Goal: Information Seeking & Learning: Learn about a topic

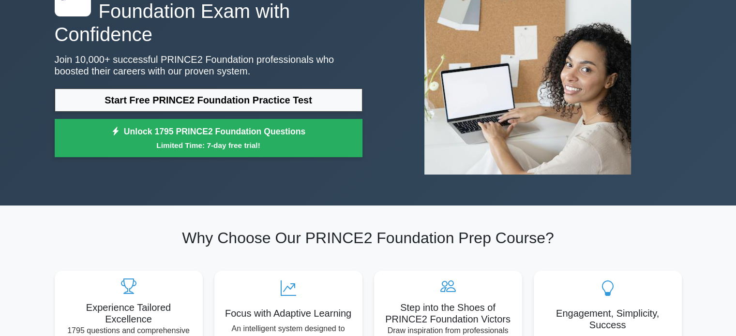
scroll to position [97, 0]
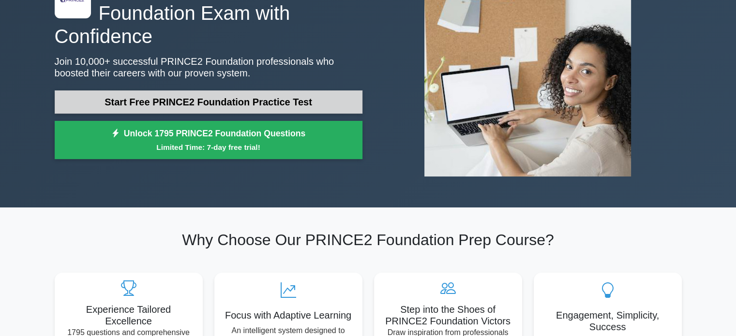
click at [254, 94] on link "Start Free PRINCE2 Foundation Practice Test" at bounding box center [209, 101] width 308 height 23
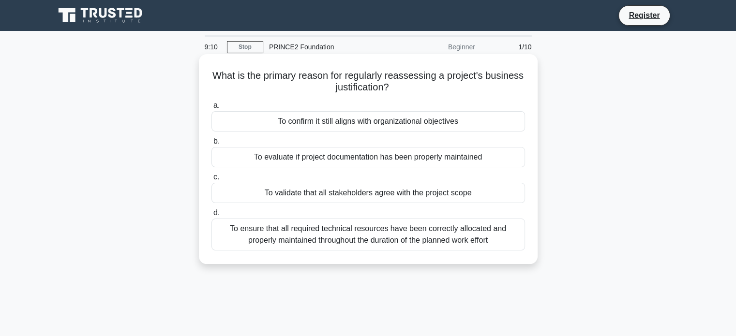
click at [467, 121] on div "To confirm it still aligns with organizational objectives" at bounding box center [368, 121] width 314 height 20
click at [211, 109] on input "a. To confirm it still aligns with organizational objectives" at bounding box center [211, 106] width 0 height 6
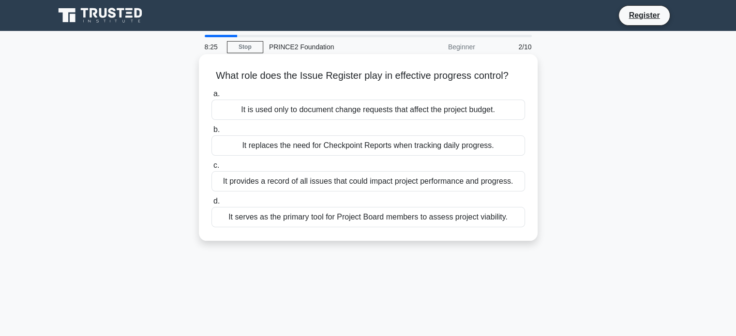
click at [424, 185] on div "It provides a record of all issues that could impact project performance and pr…" at bounding box center [368, 181] width 314 height 20
click at [211, 169] on input "c. It provides a record of all issues that could impact project performance and…" at bounding box center [211, 166] width 0 height 6
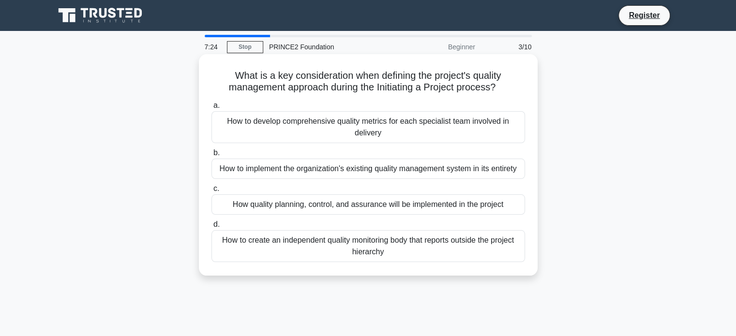
click at [353, 205] on div "How quality planning, control, and assurance will be implemented in the project" at bounding box center [368, 204] width 314 height 20
click at [211, 192] on input "c. How quality planning, control, and assurance will be implemented in the proj…" at bounding box center [211, 189] width 0 height 6
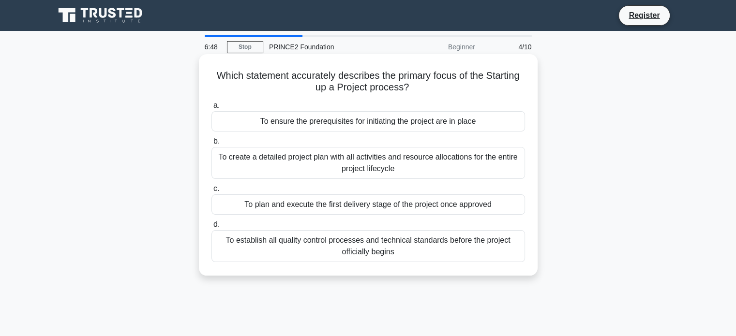
click at [463, 123] on div "To ensure the prerequisites for initiating the project are in place" at bounding box center [368, 121] width 314 height 20
click at [211, 109] on input "a. To ensure the prerequisites for initiating the project are in place" at bounding box center [211, 106] width 0 height 6
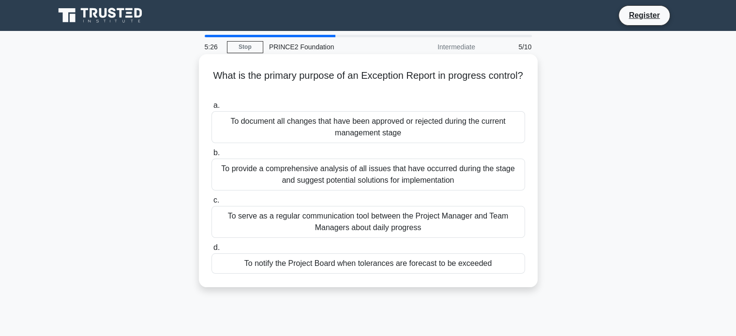
click at [396, 266] on div "To notify the Project Board when tolerances are forecast to be exceeded" at bounding box center [368, 264] width 314 height 20
click at [211, 251] on input "d. To notify the Project Board when tolerances are forecast to be exceeded" at bounding box center [211, 248] width 0 height 6
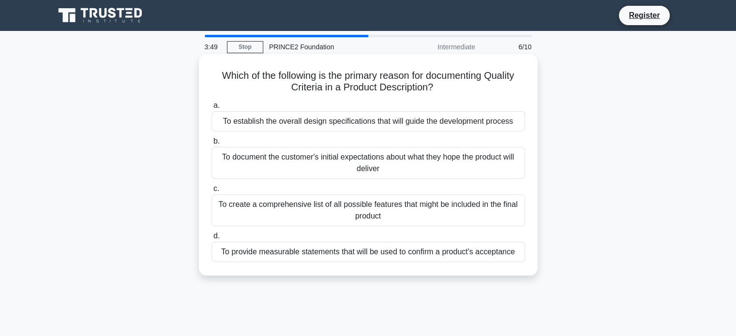
click at [369, 254] on div "To provide measurable statements that will be used to confirm a product's accep…" at bounding box center [368, 252] width 314 height 20
click at [211, 239] on input "d. To provide measurable statements that will be used to confirm a product's ac…" at bounding box center [211, 236] width 0 height 6
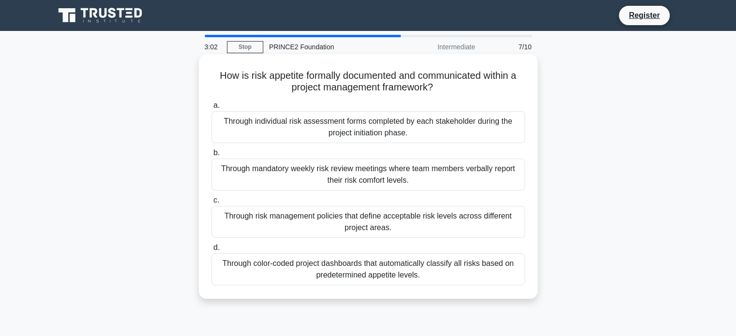
click at [329, 231] on div "Through risk management policies that define acceptable risk levels across diff…" at bounding box center [368, 222] width 314 height 32
click at [211, 204] on input "c. Through risk management policies that define acceptable risk levels across d…" at bounding box center [211, 200] width 0 height 6
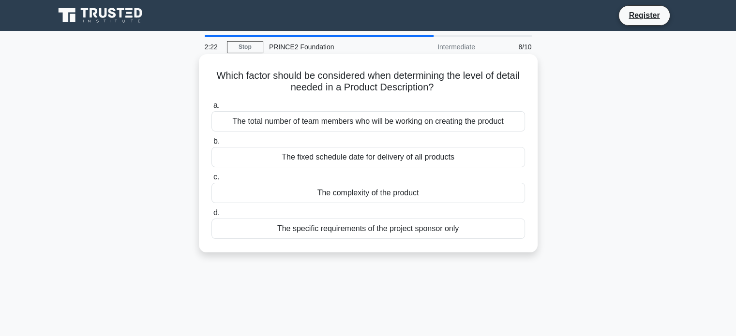
click at [368, 190] on div "The complexity of the product" at bounding box center [368, 193] width 314 height 20
click at [211, 180] on input "c. The complexity of the product" at bounding box center [211, 177] width 0 height 6
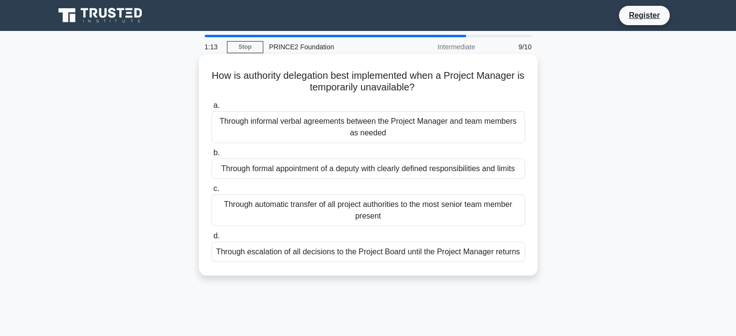
click at [236, 171] on div "Through formal appointment of a deputy with clearly defined responsibilities an…" at bounding box center [368, 169] width 314 height 20
click at [211, 156] on input "b. Through formal appointment of a deputy with clearly defined responsibilities…" at bounding box center [211, 153] width 0 height 6
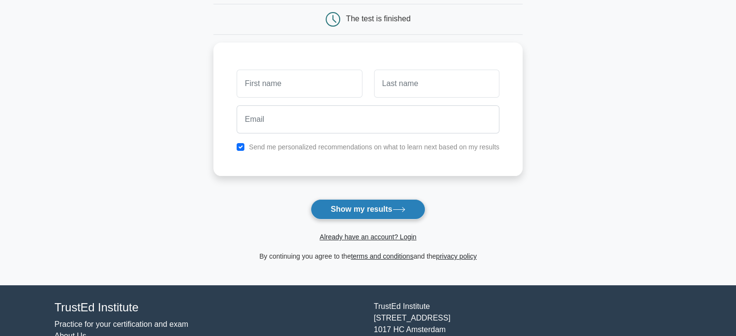
scroll to position [97, 0]
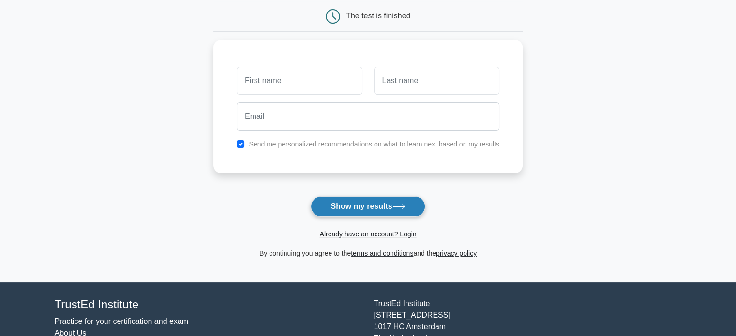
click at [365, 207] on button "Show my results" at bounding box center [368, 206] width 114 height 20
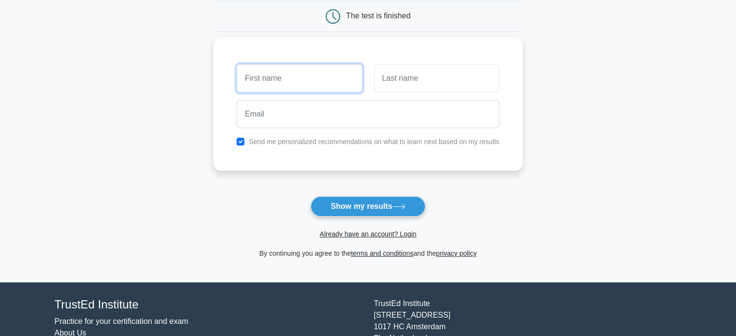
click at [302, 90] on input "text" at bounding box center [299, 78] width 125 height 28
type input "luke"
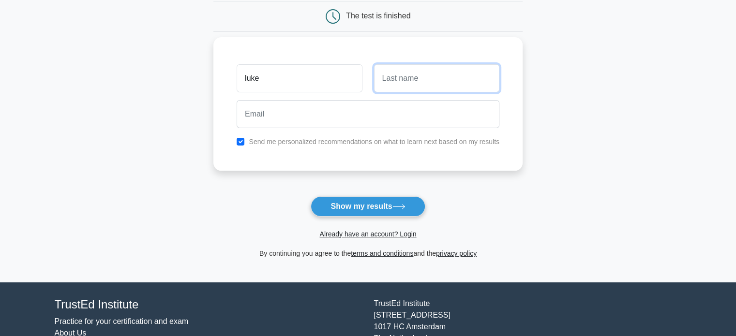
click at [449, 88] on input "text" at bounding box center [436, 78] width 125 height 28
type input "agius"
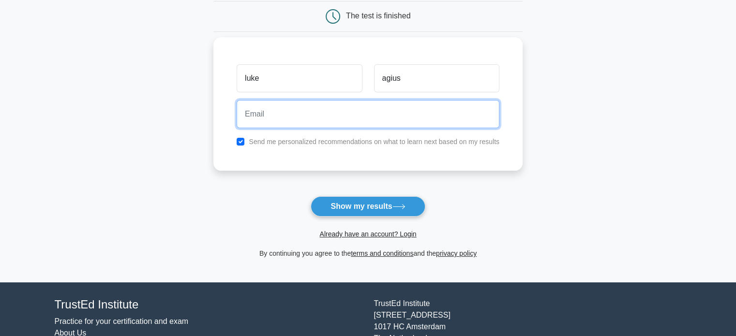
click at [416, 112] on input "email" at bounding box center [368, 114] width 263 height 28
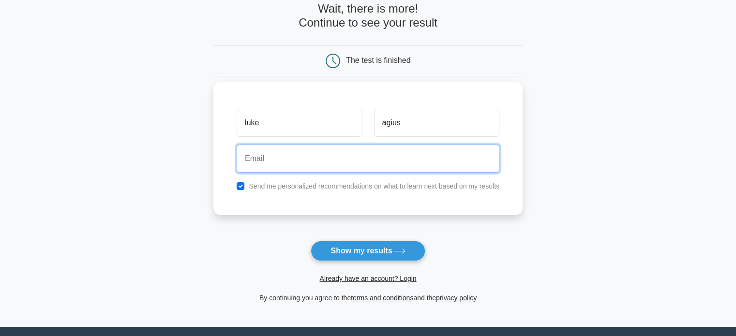
scroll to position [48, 0]
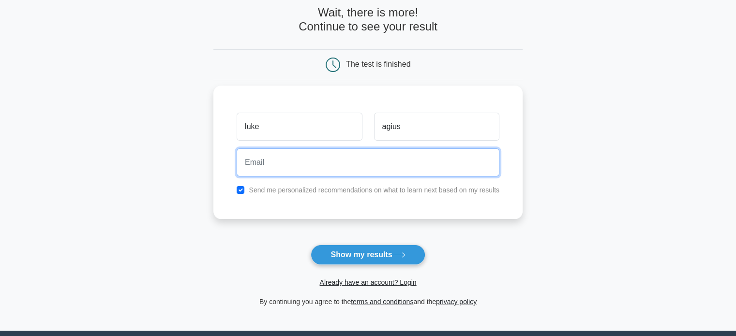
click at [340, 158] on input "email" at bounding box center [368, 163] width 263 height 28
type input "lukepinzell@gmail.com"
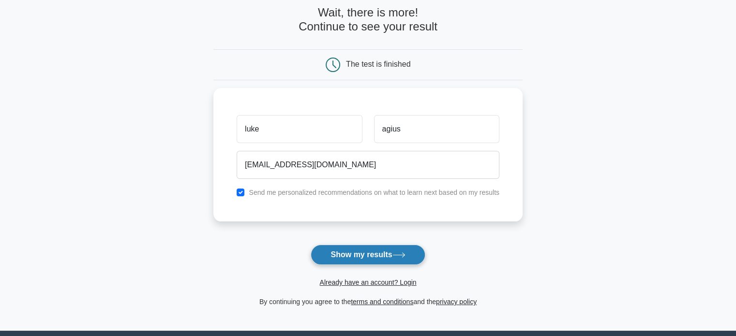
click at [369, 251] on button "Show my results" at bounding box center [368, 255] width 114 height 20
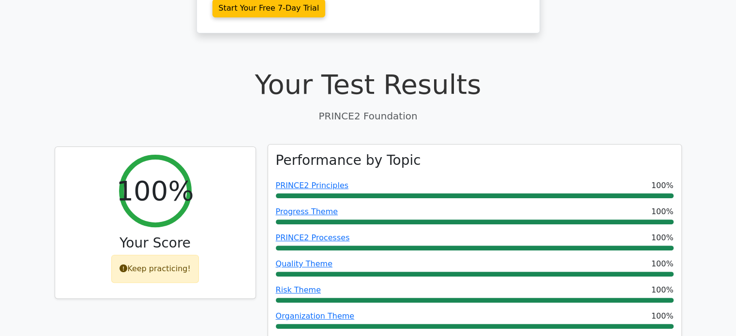
scroll to position [290, 0]
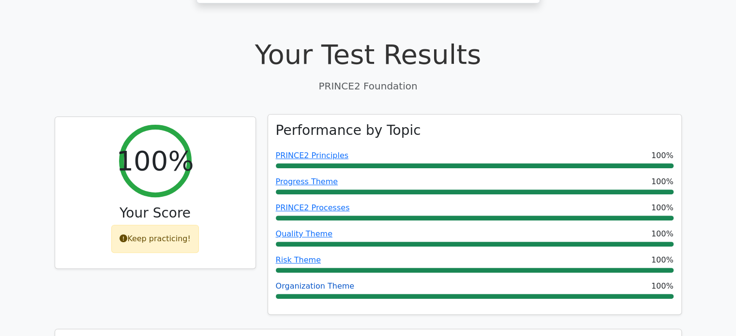
click at [331, 282] on link "Organization Theme" at bounding box center [315, 286] width 79 height 9
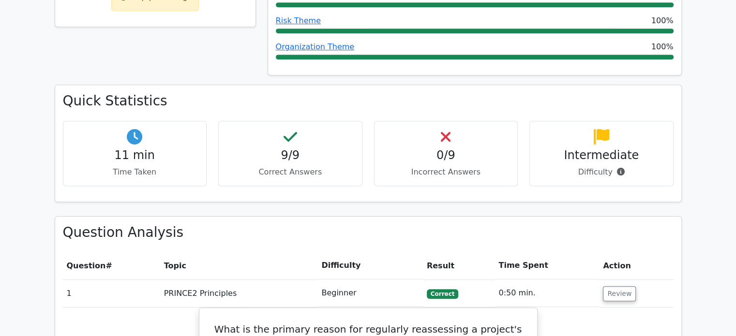
scroll to position [339, 0]
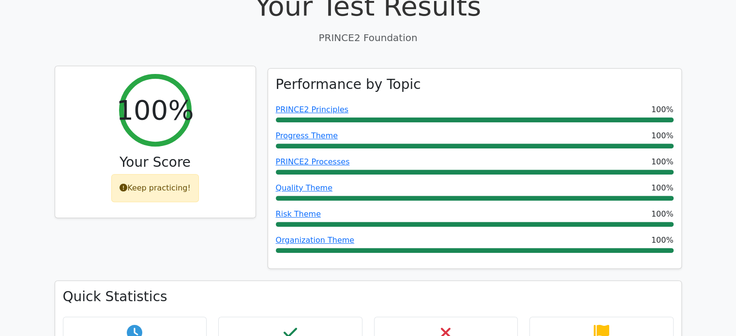
click at [152, 174] on div "Keep practicing!" at bounding box center [155, 188] width 88 height 28
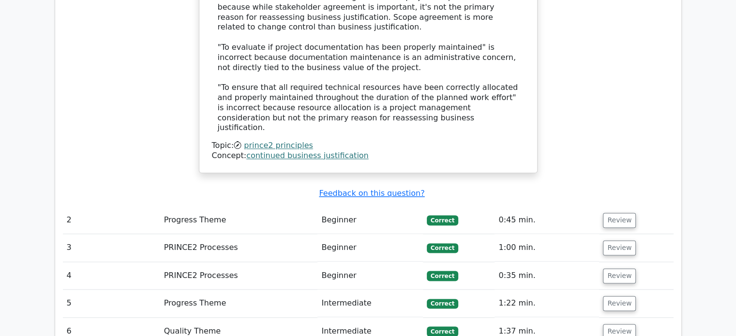
scroll to position [1210, 0]
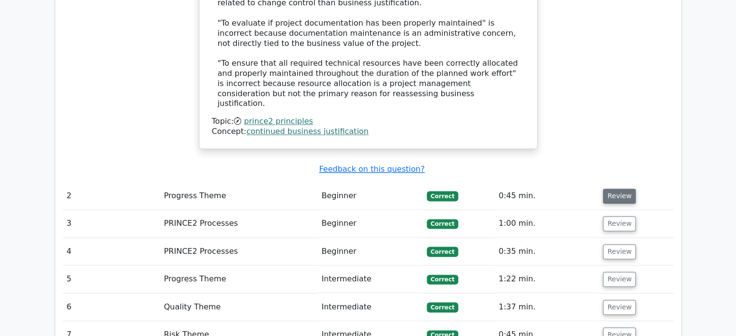
click at [626, 189] on button "Review" at bounding box center [619, 196] width 33 height 15
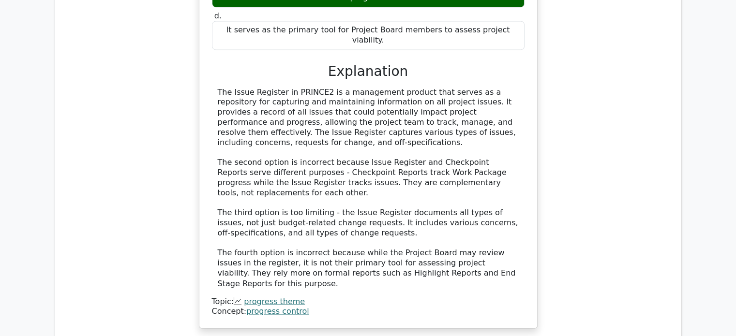
scroll to position [1693, 0]
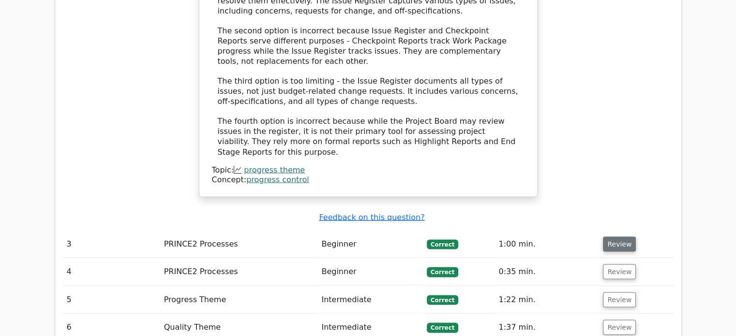
click at [613, 237] on button "Review" at bounding box center [619, 244] width 33 height 15
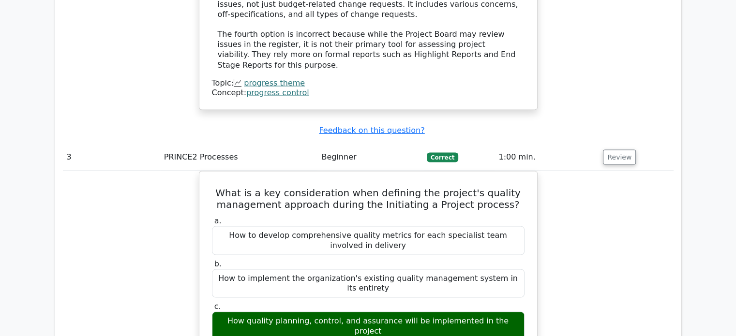
scroll to position [1838, 0]
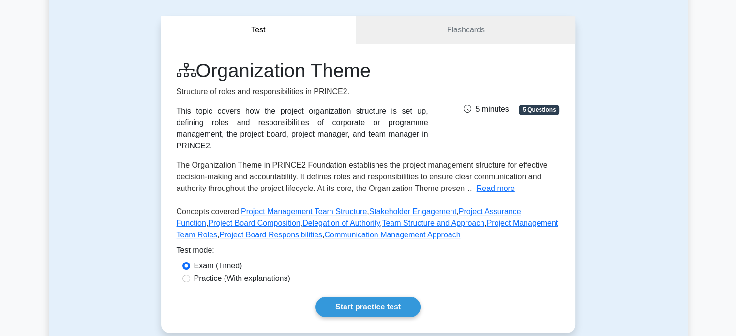
scroll to position [97, 0]
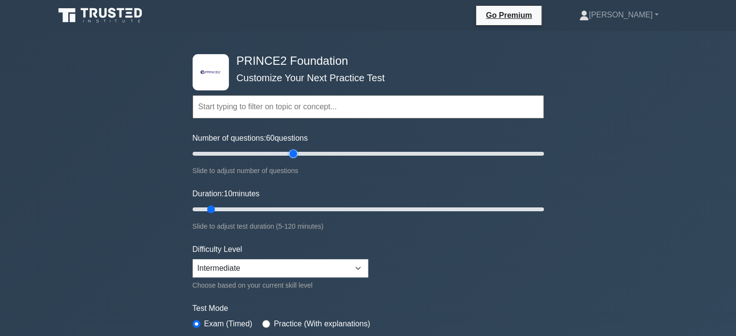
drag, startPoint x: 202, startPoint y: 156, endPoint x: 289, endPoint y: 159, distance: 86.7
type input "60"
click at [289, 159] on input "Number of questions: 60 questions" at bounding box center [368, 154] width 351 height 12
drag, startPoint x: 207, startPoint y: 207, endPoint x: 360, endPoint y: 210, distance: 153.4
type input "60"
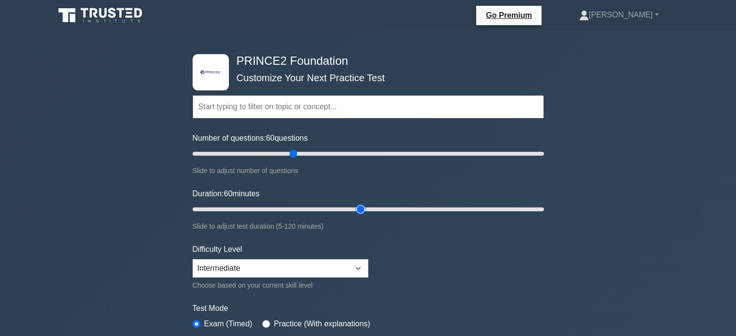
click at [360, 210] on input "Duration: 60 minutes" at bounding box center [368, 210] width 351 height 12
click at [308, 261] on select "Beginner Intermediate Expert" at bounding box center [281, 268] width 176 height 18
click at [193, 259] on select "Beginner Intermediate Expert" at bounding box center [281, 268] width 176 height 18
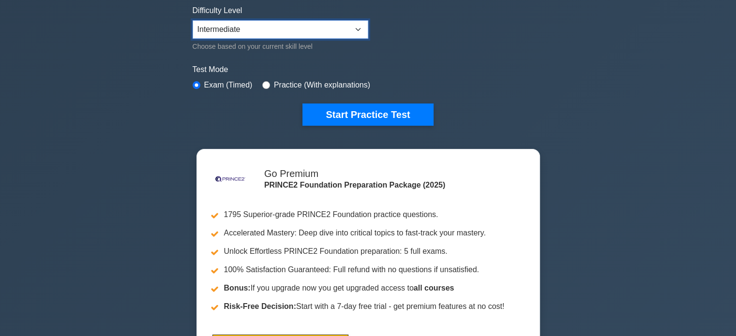
scroll to position [242, 0]
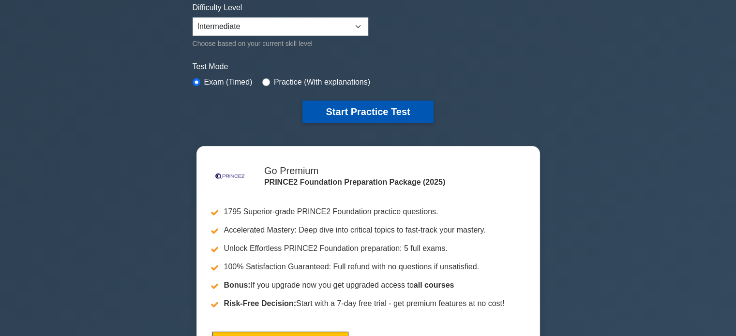
click at [363, 113] on button "Start Practice Test" at bounding box center [367, 112] width 131 height 22
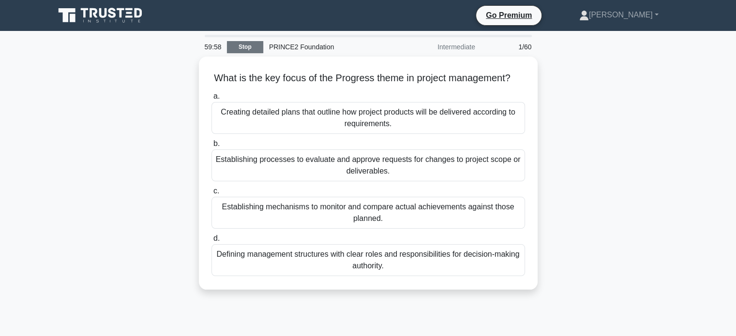
click at [252, 51] on link "Stop" at bounding box center [245, 47] width 36 height 12
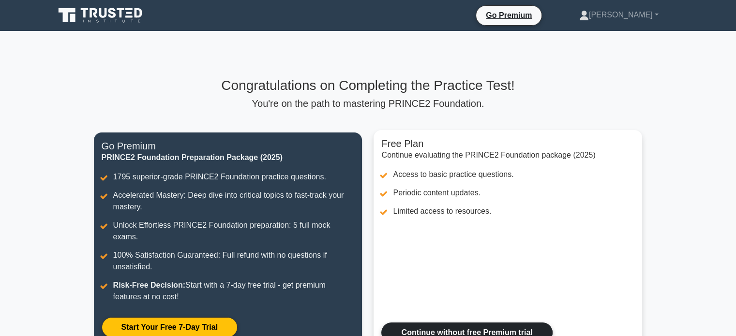
click at [529, 323] on link "Continue without free Premium trial" at bounding box center [466, 333] width 171 height 20
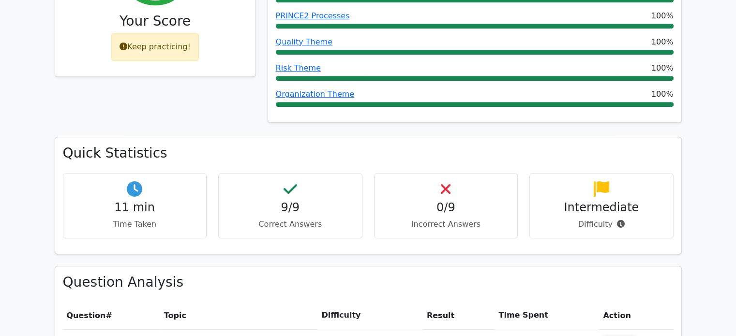
scroll to position [484, 0]
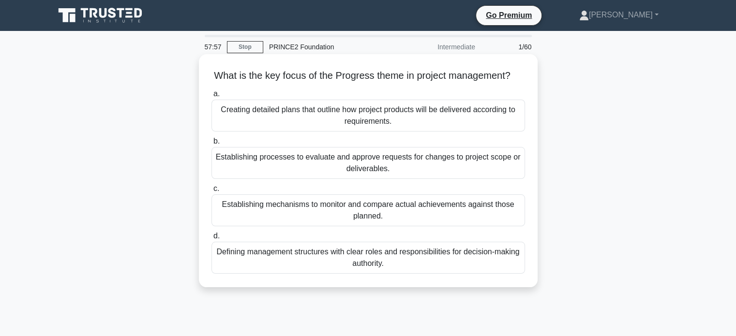
click at [366, 224] on div "Establishing mechanisms to monitor and compare actual achievements against thos…" at bounding box center [368, 210] width 314 height 32
click at [211, 192] on input "c. Establishing mechanisms to monitor and compare actual achievements against t…" at bounding box center [211, 189] width 0 height 6
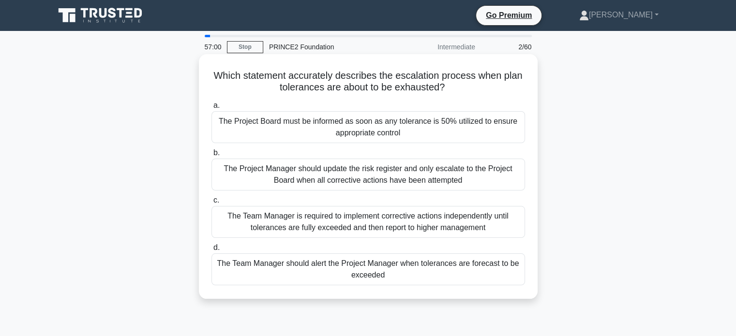
click at [320, 271] on div "The Team Manager should alert the Project Manager when tolerances are forecast …" at bounding box center [368, 270] width 314 height 32
click at [211, 251] on input "d. The Team Manager should alert the Project Manager when tolerances are foreca…" at bounding box center [211, 248] width 0 height 6
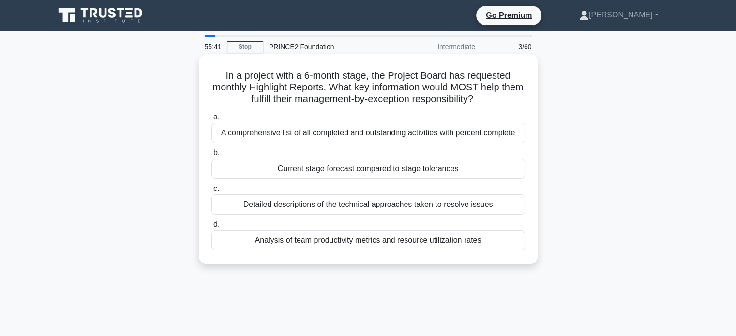
click at [352, 137] on div "A comprehensive list of all completed and outstanding activities with percent c…" at bounding box center [368, 133] width 314 height 20
click at [211, 120] on input "a. A comprehensive list of all completed and outstanding activities with percen…" at bounding box center [211, 117] width 0 height 6
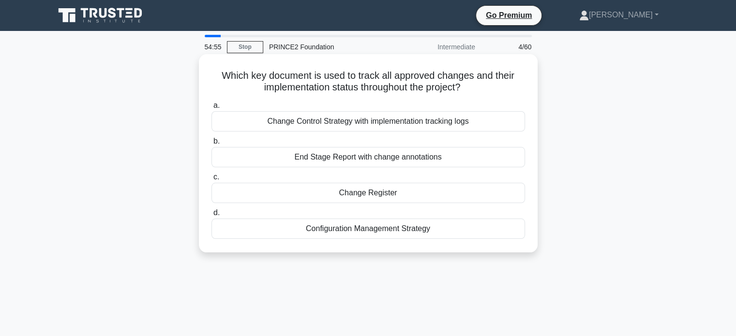
click at [386, 196] on div "Change Register" at bounding box center [368, 193] width 314 height 20
click at [211, 180] on input "c. Change Register" at bounding box center [211, 177] width 0 height 6
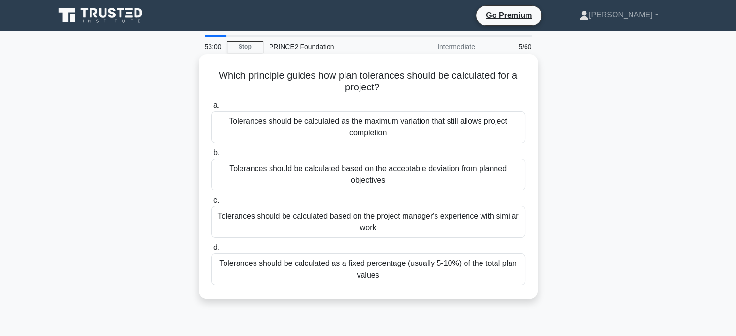
click at [441, 171] on div "Tolerances should be calculated based on the acceptable deviation from planned …" at bounding box center [368, 175] width 314 height 32
click at [211, 156] on input "b. Tolerances should be calculated based on the acceptable deviation from plann…" at bounding box center [211, 153] width 0 height 6
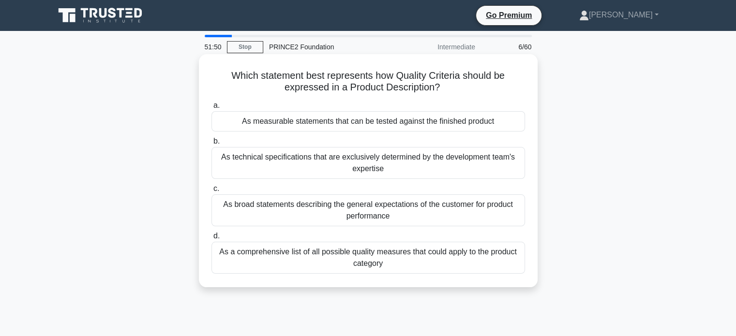
click at [405, 261] on div "As a comprehensive list of all possible quality measures that could apply to th…" at bounding box center [368, 258] width 314 height 32
click at [211, 239] on input "d. As a comprehensive list of all possible quality measures that could apply to…" at bounding box center [211, 236] width 0 height 6
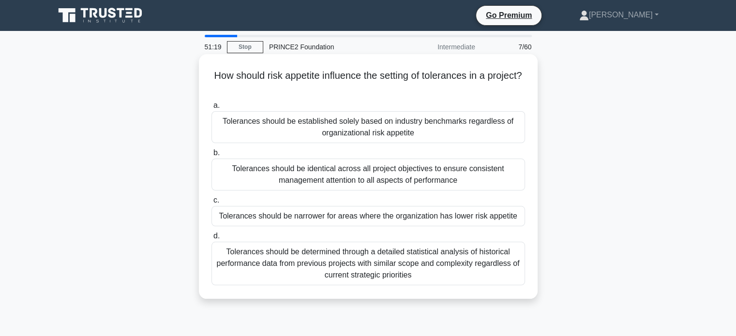
click at [422, 218] on div "Tolerances should be narrower for areas where the organization has lower risk a…" at bounding box center [368, 216] width 314 height 20
click at [211, 204] on input "c. Tolerances should be narrower for areas where the organization has lower ris…" at bounding box center [211, 200] width 0 height 6
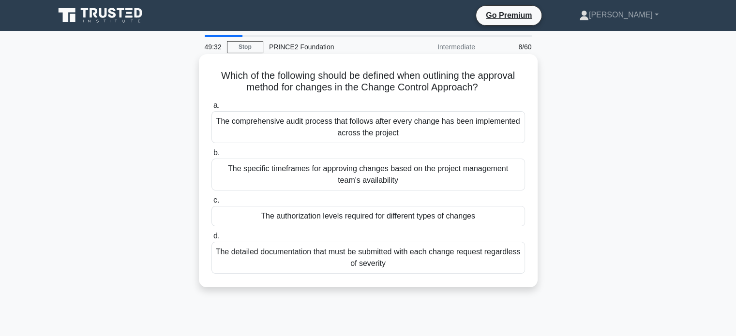
click at [348, 219] on div "The authorization levels required for different types of changes" at bounding box center [368, 216] width 314 height 20
click at [211, 204] on input "c. The authorization levels required for different types of changes" at bounding box center [211, 200] width 0 height 6
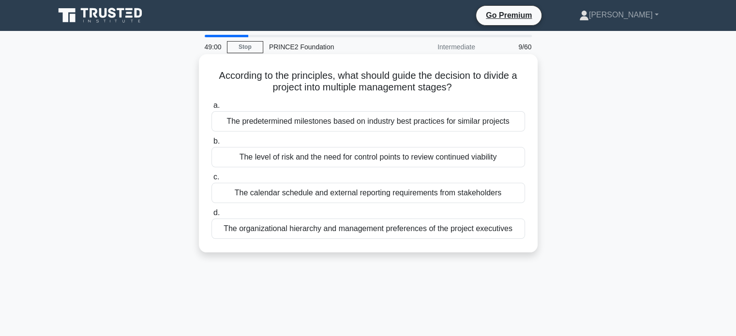
click at [333, 159] on div "The level of risk and the need for control points to review continued viability" at bounding box center [368, 157] width 314 height 20
click at [211, 145] on input "b. The level of risk and the need for control points to review continued viabil…" at bounding box center [211, 141] width 0 height 6
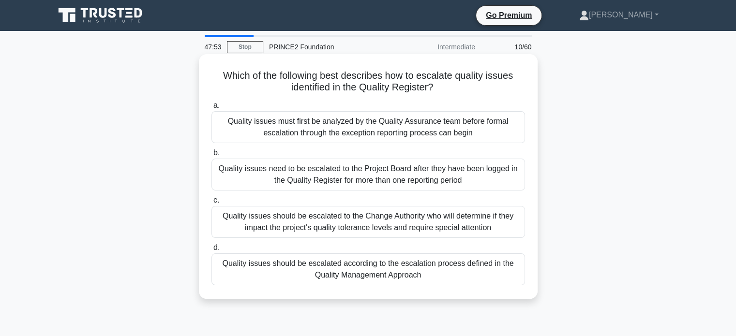
click at [453, 276] on div "Quality issues should be escalated according to the escalation process defined …" at bounding box center [368, 270] width 314 height 32
click at [211, 251] on input "d. Quality issues should be escalated according to the escalation process defin…" at bounding box center [211, 248] width 0 height 6
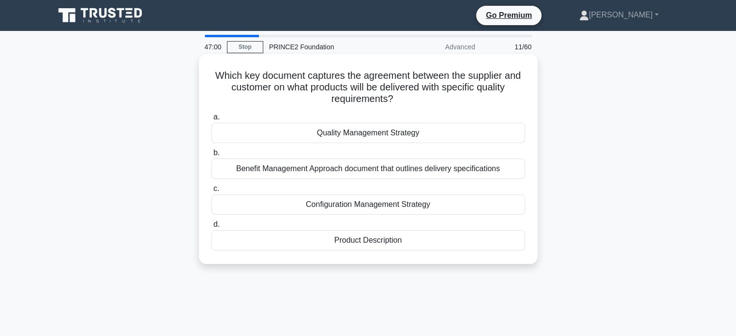
click at [339, 241] on div "Product Description" at bounding box center [368, 240] width 314 height 20
click at [211, 228] on input "d. Product Description" at bounding box center [211, 225] width 0 height 6
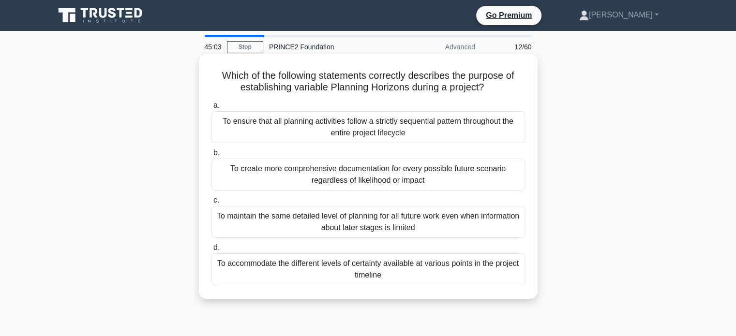
click at [371, 270] on div "To accommodate the different levels of certainty available at various points in…" at bounding box center [368, 270] width 314 height 32
click at [211, 251] on input "d. To accommodate the different levels of certainty available at various points…" at bounding box center [211, 248] width 0 height 6
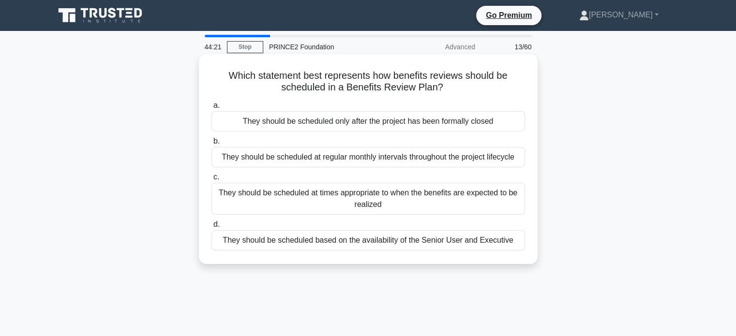
click at [392, 120] on div "They should be scheduled only after the project has been formally closed" at bounding box center [368, 121] width 314 height 20
click at [211, 109] on input "a. They should be scheduled only after the project has been formally closed" at bounding box center [211, 106] width 0 height 6
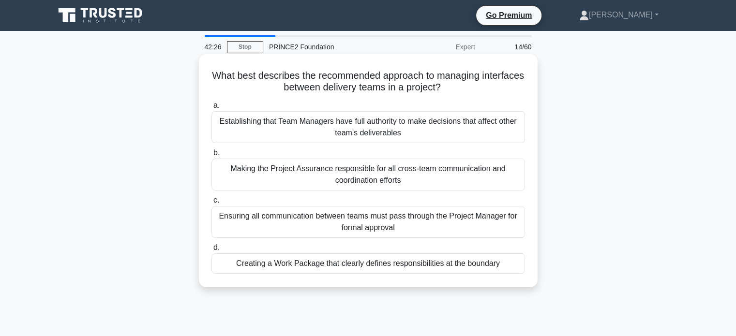
click at [390, 268] on div "Creating a Work Package that clearly defines responsibilities at the boundary" at bounding box center [368, 264] width 314 height 20
click at [211, 251] on input "d. Creating a Work Package that clearly defines responsibilities at the boundary" at bounding box center [211, 248] width 0 height 6
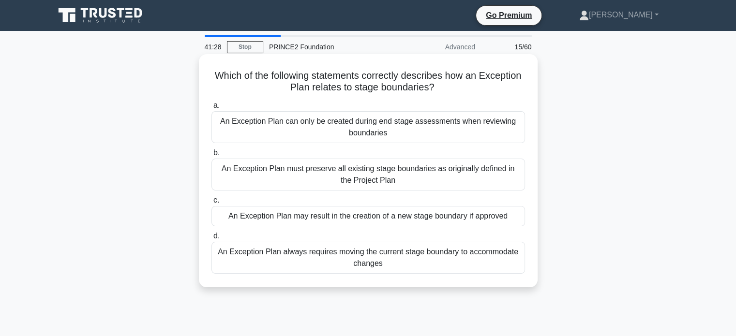
click at [406, 220] on div "An Exception Plan may result in the creation of a new stage boundary if approved" at bounding box center [368, 216] width 314 height 20
click at [211, 204] on input "c. An Exception Plan may result in the creation of a new stage boundary if appr…" at bounding box center [211, 200] width 0 height 6
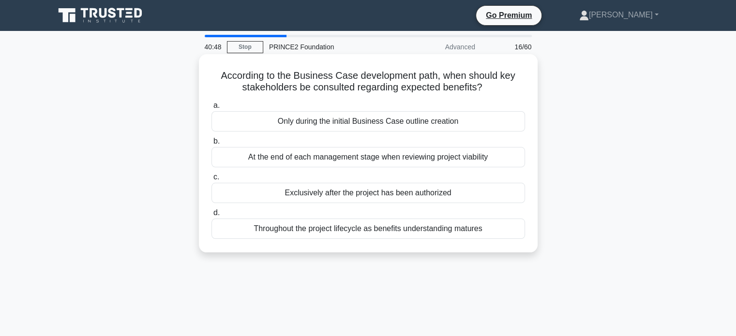
click at [418, 236] on div "Throughout the project lifecycle as benefits understanding matures" at bounding box center [368, 229] width 314 height 20
click at [211, 216] on input "d. Throughout the project lifecycle as benefits understanding matures" at bounding box center [211, 213] width 0 height 6
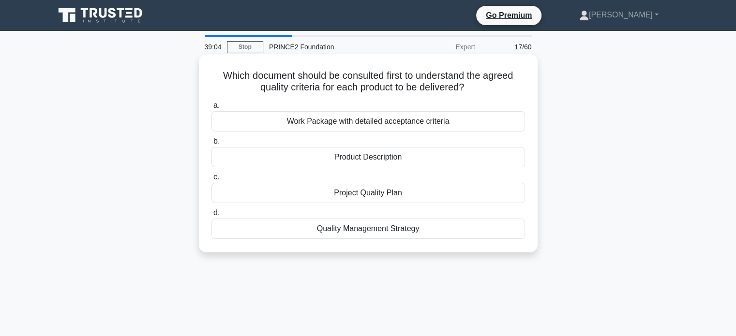
click at [370, 229] on div "Quality Management Strategy" at bounding box center [368, 229] width 314 height 20
click at [211, 216] on input "d. Quality Management Strategy" at bounding box center [211, 213] width 0 height 6
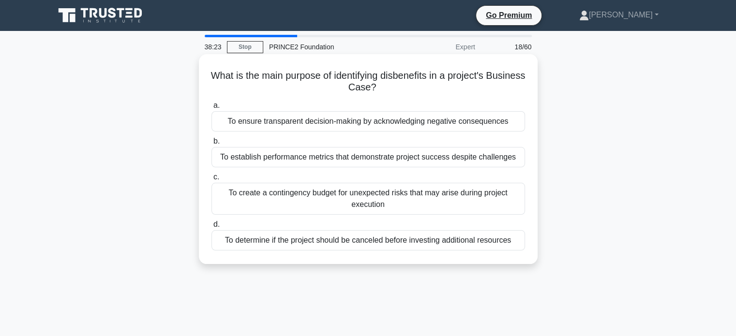
click at [419, 123] on div "To ensure transparent decision-making by acknowledging negative consequences" at bounding box center [368, 121] width 314 height 20
click at [211, 109] on input "a. To ensure transparent decision-making by acknowledging negative consequences" at bounding box center [211, 106] width 0 height 6
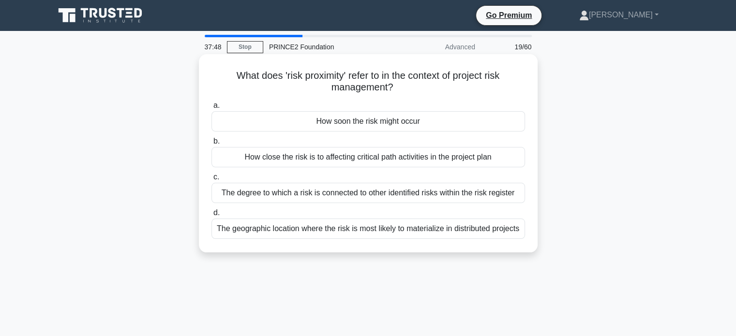
click at [386, 124] on div "How soon the risk might occur" at bounding box center [368, 121] width 314 height 20
click at [211, 109] on input "a. How soon the risk might occur" at bounding box center [211, 106] width 0 height 6
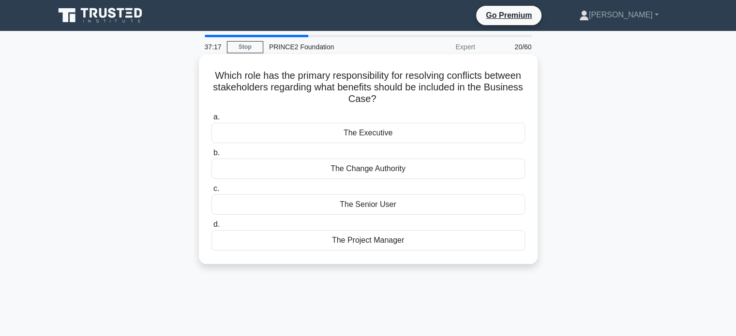
click at [378, 135] on div "The Executive" at bounding box center [368, 133] width 314 height 20
click at [211, 120] on input "a. The Executive" at bounding box center [211, 117] width 0 height 6
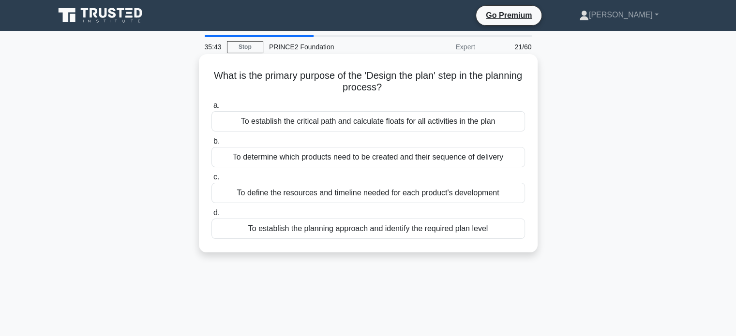
click at [349, 161] on div "To determine which products need to be created and their sequence of delivery" at bounding box center [368, 157] width 314 height 20
click at [211, 145] on input "b. To determine which products need to be created and their sequence of delivery" at bounding box center [211, 141] width 0 height 6
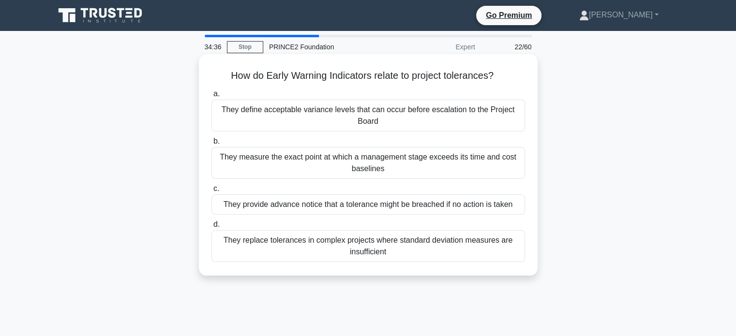
click at [454, 206] on div "They provide advance notice that a tolerance might be breached if no action is …" at bounding box center [368, 204] width 314 height 20
click at [211, 192] on input "c. They provide advance notice that a tolerance might be breached if no action …" at bounding box center [211, 189] width 0 height 6
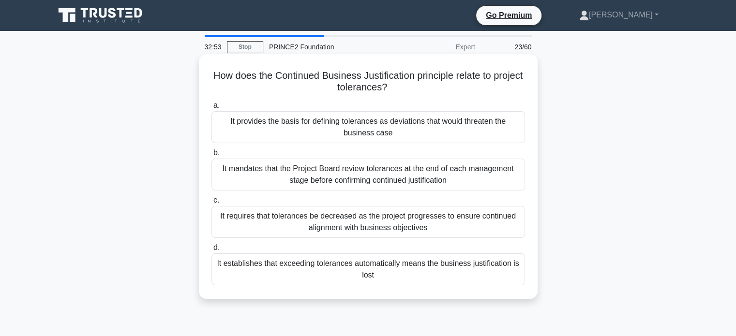
click at [403, 126] on div "It provides the basis for defining tolerances as deviations that would threaten…" at bounding box center [368, 127] width 314 height 32
click at [211, 109] on input "a. It provides the basis for defining tolerances as deviations that would threa…" at bounding box center [211, 106] width 0 height 6
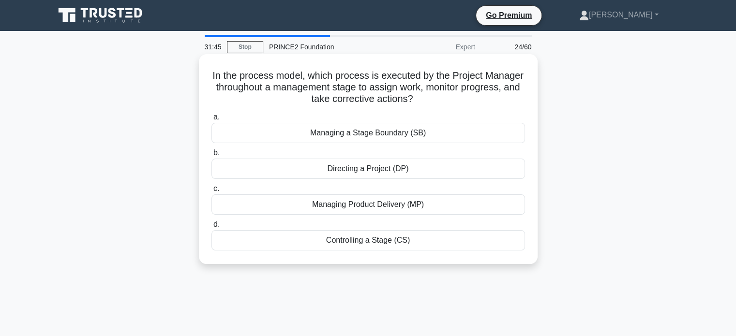
click at [347, 243] on div "Controlling a Stage (CS)" at bounding box center [368, 240] width 314 height 20
click at [211, 228] on input "d. Controlling a Stage (CS)" at bounding box center [211, 225] width 0 height 6
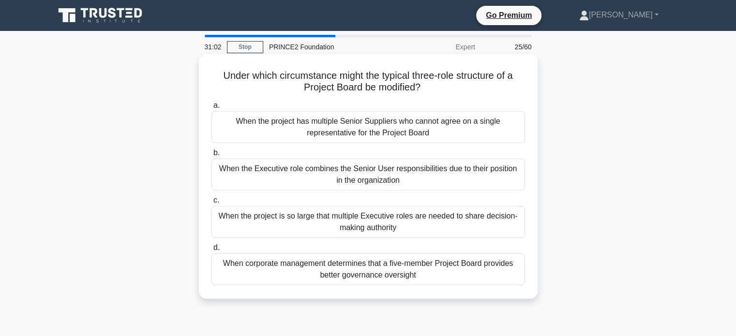
click at [439, 174] on div "When the Executive role combines the Senior User responsibilities due to their …" at bounding box center [368, 175] width 314 height 32
click at [211, 156] on input "b. When the Executive role combines the Senior User responsibilities due to the…" at bounding box center [211, 153] width 0 height 6
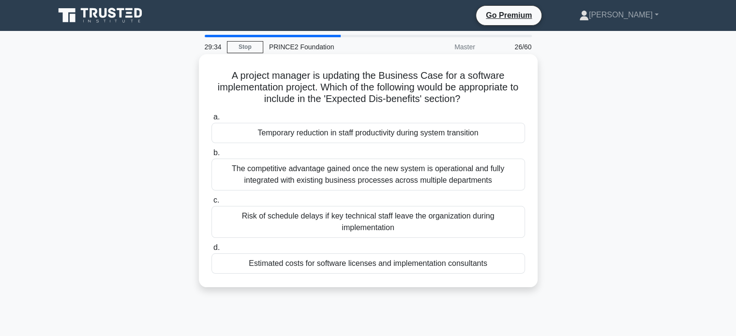
click at [388, 177] on div "The competitive advantage gained once the new system is operational and fully i…" at bounding box center [368, 175] width 314 height 32
click at [211, 156] on input "b. The competitive advantage gained once the new system is operational and full…" at bounding box center [211, 153] width 0 height 6
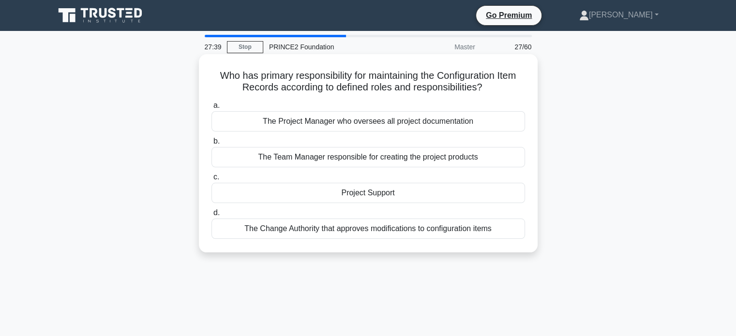
drag, startPoint x: 216, startPoint y: 75, endPoint x: 497, endPoint y: 92, distance: 282.1
click at [501, 93] on h5 "Who has primary responsibility for maintaining the Configuration Item Records a…" at bounding box center [367, 82] width 315 height 24
copy h5 "Who has primary responsibility for maintaining the Configuration Item Records a…"
click at [408, 193] on div "Project Support" at bounding box center [368, 193] width 314 height 20
click at [211, 180] on input "c. Project Support" at bounding box center [211, 177] width 0 height 6
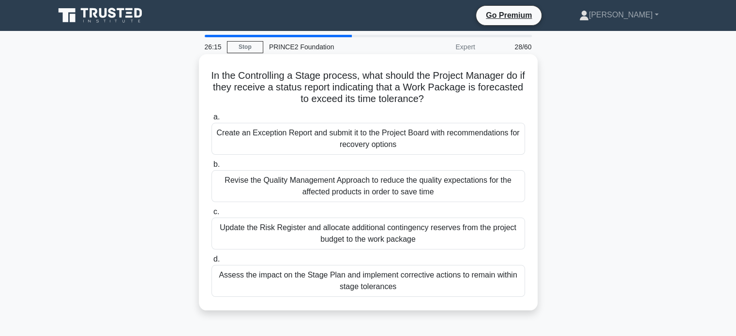
click at [432, 237] on div "Update the Risk Register and allocate additional contingency reserves from the …" at bounding box center [368, 234] width 314 height 32
click at [211, 215] on input "c. Update the Risk Register and allocate additional contingency reserves from t…" at bounding box center [211, 212] width 0 height 6
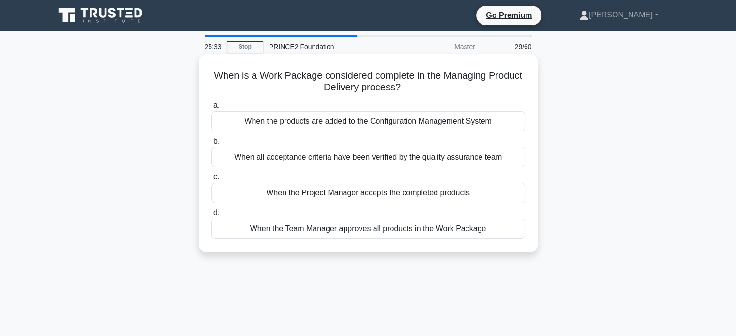
click at [463, 232] on div "When the Team Manager approves all products in the Work Package" at bounding box center [368, 229] width 314 height 20
click at [211, 216] on input "d. When the Team Manager approves all products in the Work Package" at bounding box center [211, 213] width 0 height 6
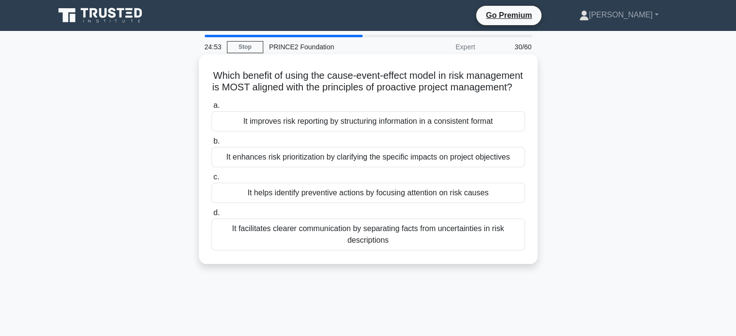
click at [354, 167] on div "It enhances risk prioritization by clarifying the specific impacts on project o…" at bounding box center [368, 157] width 314 height 20
click at [211, 145] on input "b. It enhances risk prioritization by clarifying the specific impacts on projec…" at bounding box center [211, 141] width 0 height 6
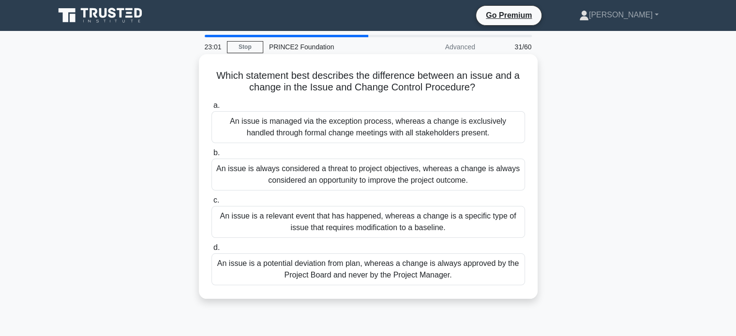
click at [407, 222] on div "An issue is a relevant event that has happened, whereas a change is a specific …" at bounding box center [368, 222] width 314 height 32
click at [211, 204] on input "c. An issue is a relevant event that has happened, whereas a change is a specif…" at bounding box center [211, 200] width 0 height 6
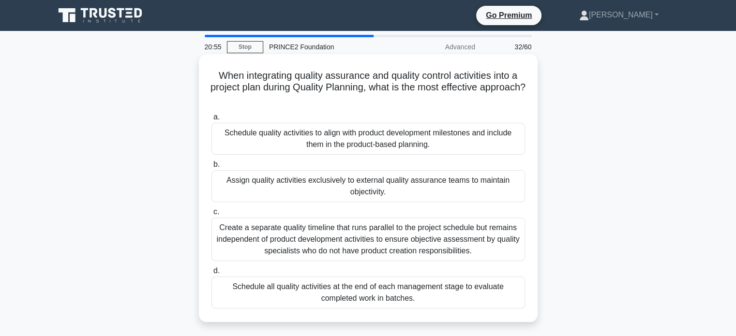
click at [443, 145] on div "Schedule quality activities to align with product development milestones and in…" at bounding box center [368, 139] width 314 height 32
click at [211, 120] on input "a. Schedule quality activities to align with product development milestones and…" at bounding box center [211, 117] width 0 height 6
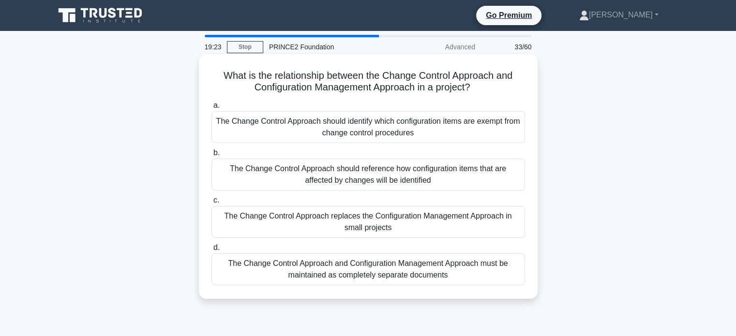
click at [335, 270] on div "The Change Control Approach and Configuration Management Approach must be maint…" at bounding box center [368, 270] width 314 height 32
click at [211, 251] on input "d. The Change Control Approach and Configuration Management Approach must be ma…" at bounding box center [211, 248] width 0 height 6
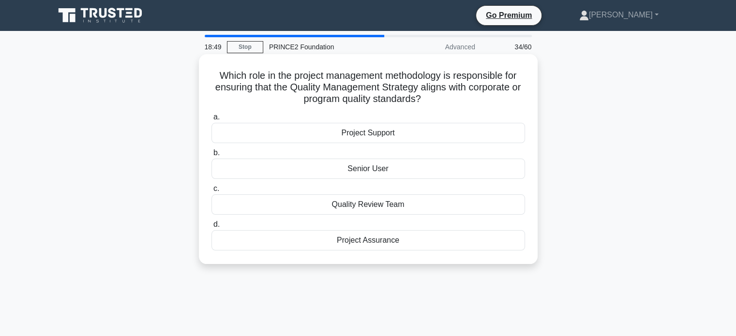
click at [380, 241] on div "Project Assurance" at bounding box center [368, 240] width 314 height 20
click at [211, 228] on input "d. Project Assurance" at bounding box center [211, 225] width 0 height 6
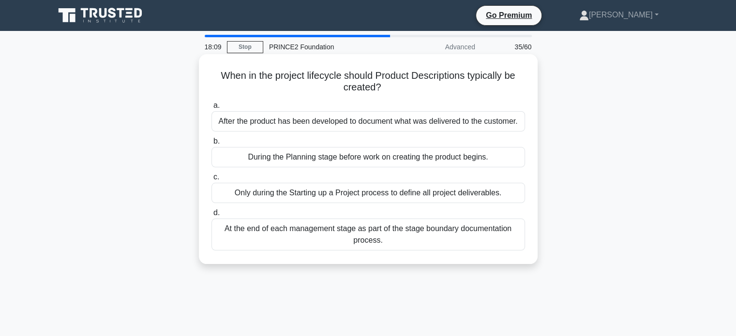
click at [356, 196] on div "Only during the Starting up a Project process to define all project deliverable…" at bounding box center [368, 193] width 314 height 20
click at [211, 180] on input "c. Only during the Starting up a Project process to define all project delivera…" at bounding box center [211, 177] width 0 height 6
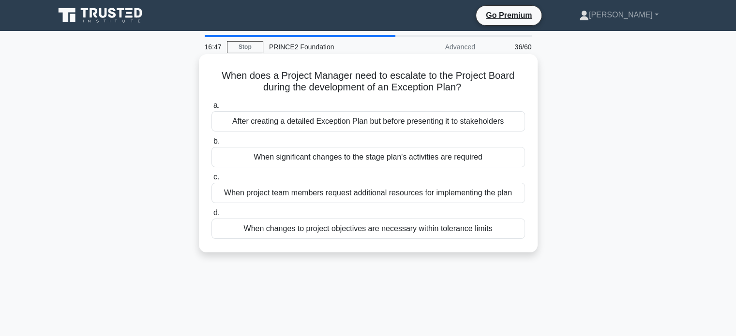
click at [403, 159] on div "When significant changes to the stage plan's activities are required" at bounding box center [368, 157] width 314 height 20
click at [211, 145] on input "b. When significant changes to the stage plan's activities are required" at bounding box center [211, 141] width 0 height 6
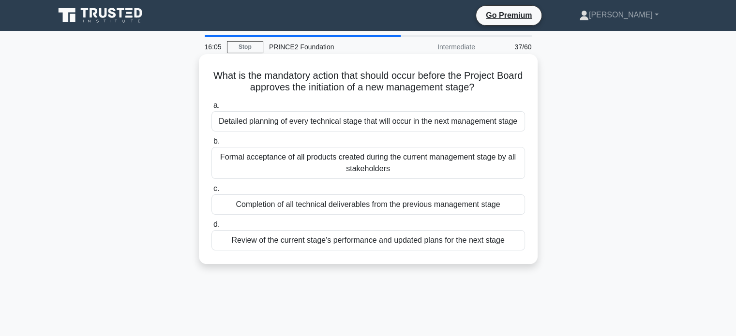
drag, startPoint x: 217, startPoint y: 75, endPoint x: 501, endPoint y: 93, distance: 284.6
click at [501, 93] on h5 "What is the mandatory action that should occur before the Project Board approve…" at bounding box center [367, 82] width 315 height 24
copy h5 "What is the mandatory action that should occur before the Project Board approve…"
click at [406, 244] on div "Review of the current stage's performance and updated plans for the next stage" at bounding box center [368, 240] width 314 height 20
click at [211, 228] on input "d. Review of the current stage's performance and updated plans for the next sta…" at bounding box center [211, 225] width 0 height 6
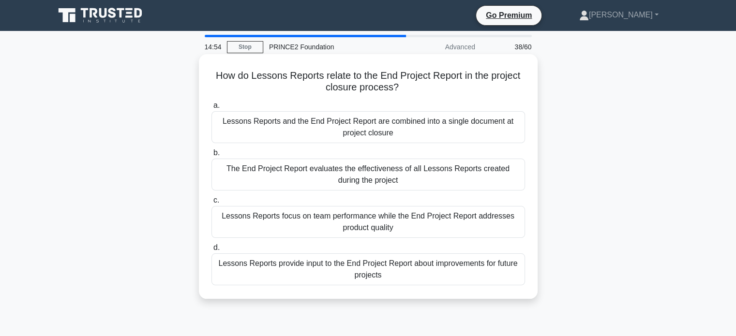
click at [389, 271] on div "Lessons Reports provide input to the End Project Report about improvements for …" at bounding box center [368, 270] width 314 height 32
click at [211, 251] on input "d. Lessons Reports provide input to the End Project Report about improvements f…" at bounding box center [211, 248] width 0 height 6
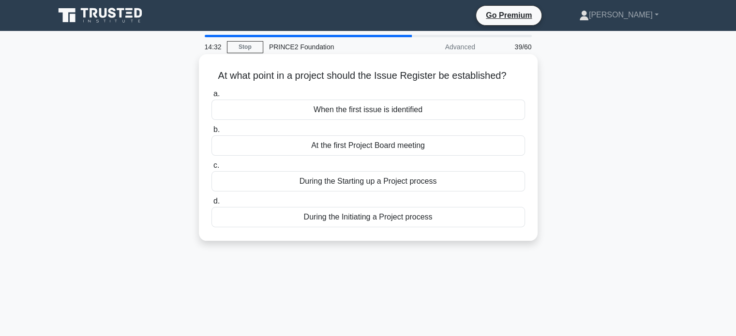
drag, startPoint x: 213, startPoint y: 78, endPoint x: 509, endPoint y: 76, distance: 295.6
click at [517, 75] on h5 "At what point in a project should the Issue Register be established? .spinner_0…" at bounding box center [367, 76] width 315 height 13
copy h5 "At what point in a project should the Issue Register be established?"
click at [413, 220] on div "During the Initiating a Project process" at bounding box center [368, 217] width 314 height 20
click at [211, 205] on input "d. During the Initiating a Project process" at bounding box center [211, 201] width 0 height 6
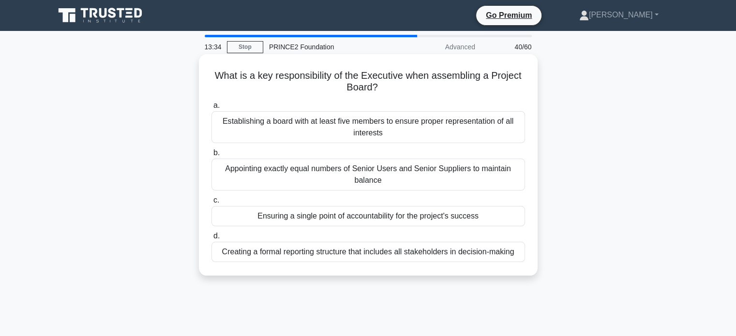
click at [378, 216] on div "Ensuring a single point of accountability for the project's success" at bounding box center [368, 216] width 314 height 20
click at [211, 204] on input "c. Ensuring a single point of accountability for the project's success" at bounding box center [211, 200] width 0 height 6
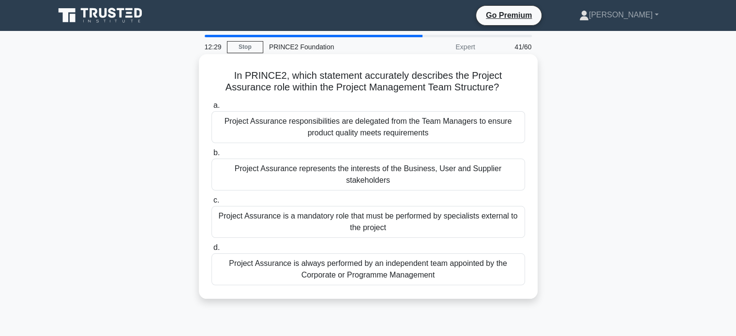
click at [442, 178] on div "Project Assurance represents the interests of the Business, User and Supplier s…" at bounding box center [368, 175] width 314 height 32
click at [211, 156] on input "b. Project Assurance represents the interests of the Business, User and Supplie…" at bounding box center [211, 153] width 0 height 6
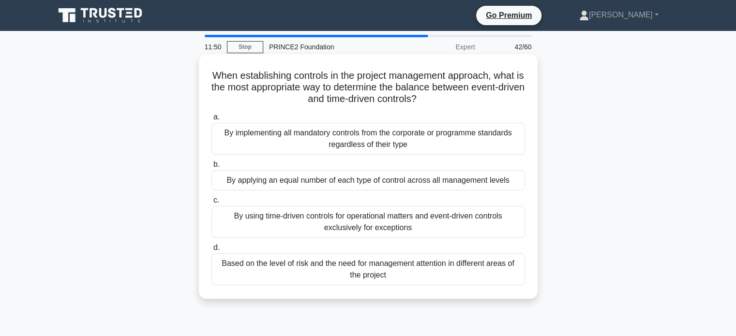
click at [358, 226] on div "By using time-driven controls for operational matters and event-driven controls…" at bounding box center [368, 222] width 314 height 32
click at [211, 204] on input "c. By using time-driven controls for operational matters and event-driven contr…" at bounding box center [211, 200] width 0 height 6
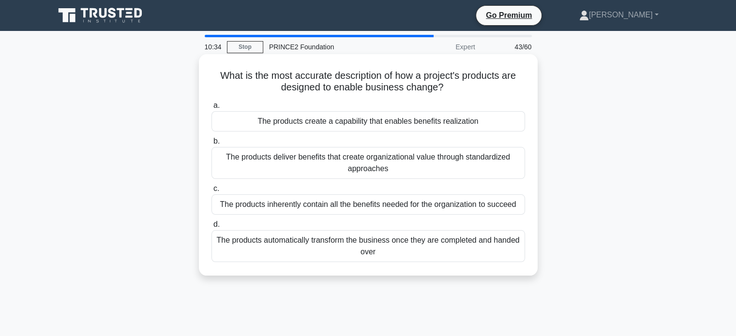
click at [377, 255] on div "The products automatically transform the business once they are completed and h…" at bounding box center [368, 246] width 314 height 32
click at [211, 228] on input "d. The products automatically transform the business once they are completed an…" at bounding box center [211, 225] width 0 height 6
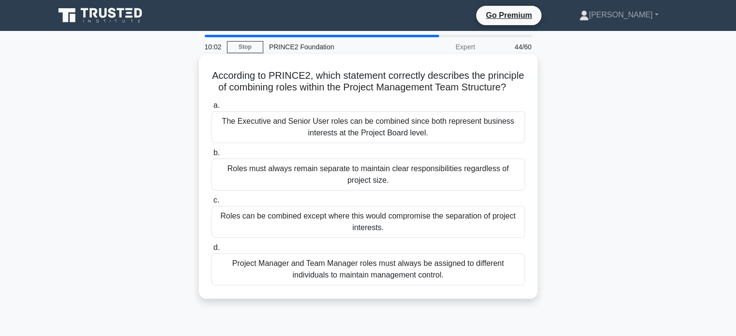
click at [361, 143] on div "The Executive and Senior User roles can be combined since both represent busine…" at bounding box center [368, 127] width 314 height 32
click at [211, 109] on input "a. The Executive and Senior User roles can be combined since both represent bus…" at bounding box center [211, 106] width 0 height 6
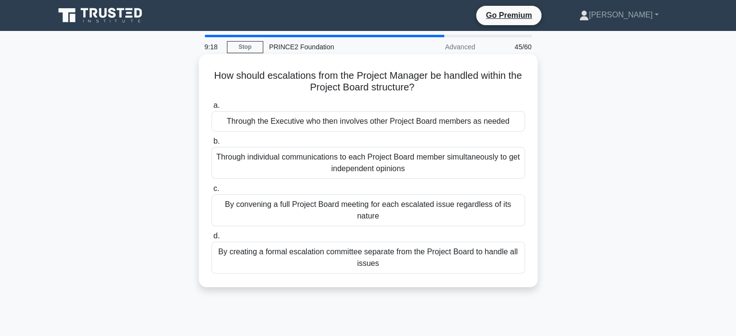
click at [409, 126] on div "Through the Executive who then involves other Project Board members as needed" at bounding box center [368, 121] width 314 height 20
click at [211, 109] on input "a. Through the Executive who then involves other Project Board members as needed" at bounding box center [211, 106] width 0 height 6
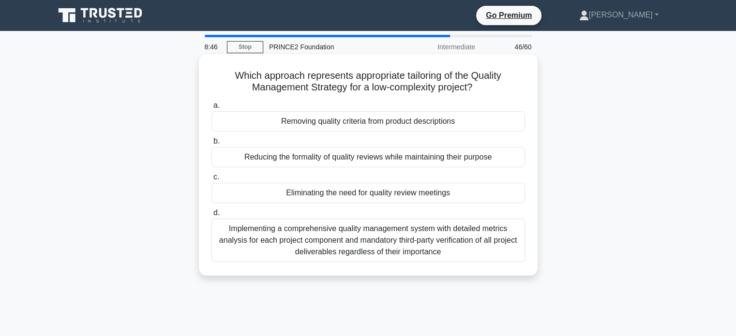
click at [333, 160] on div "Reducing the formality of quality reviews while maintaining their purpose" at bounding box center [368, 157] width 314 height 20
click at [211, 145] on input "b. Reducing the formality of quality reviews while maintaining their purpose" at bounding box center [211, 141] width 0 height 6
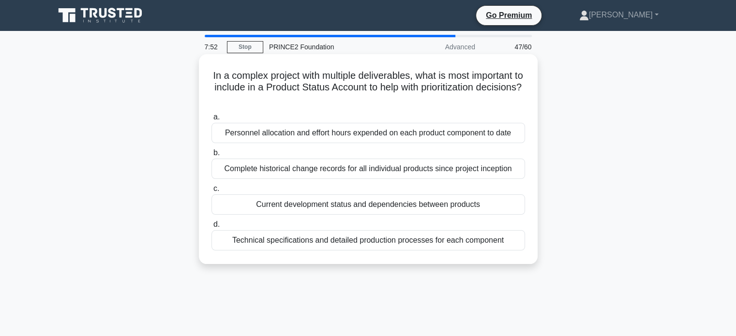
click at [374, 207] on div "Current development status and dependencies between products" at bounding box center [368, 204] width 314 height 20
click at [211, 192] on input "c. Current development status and dependencies between products" at bounding box center [211, 189] width 0 height 6
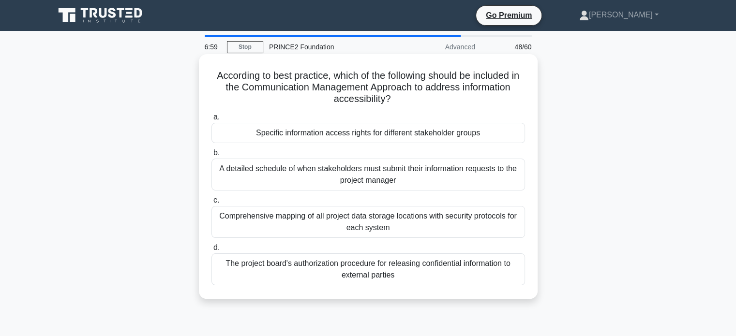
click at [406, 178] on div "A detailed schedule of when stakeholders must submit their information requests…" at bounding box center [368, 175] width 314 height 32
click at [211, 156] on input "b. A detailed schedule of when stakeholders must submit their information reque…" at bounding box center [211, 153] width 0 height 6
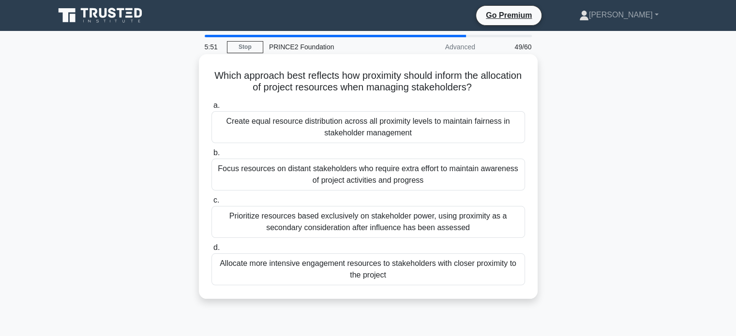
click at [415, 271] on div "Allocate more intensive engagement resources to stakeholders with closer proxim…" at bounding box center [368, 270] width 314 height 32
click at [211, 251] on input "d. Allocate more intensive engagement resources to stakeholders with closer pro…" at bounding box center [211, 248] width 0 height 6
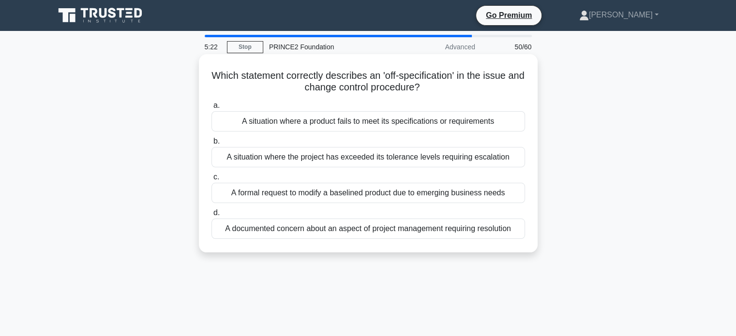
click at [348, 126] on div "A situation where a product fails to meet its specifications or requirements" at bounding box center [368, 121] width 314 height 20
click at [211, 109] on input "a. A situation where a product fails to meet its specifications or requirements" at bounding box center [211, 106] width 0 height 6
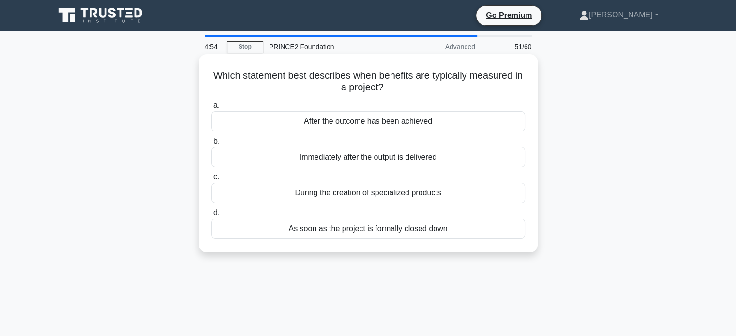
click at [401, 123] on div "After the outcome has been achieved" at bounding box center [368, 121] width 314 height 20
click at [211, 109] on input "a. After the outcome has been achieved" at bounding box center [211, 106] width 0 height 6
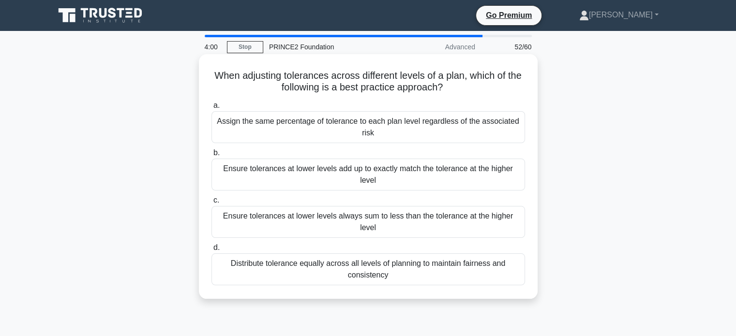
click at [439, 215] on div "Ensure tolerances at lower levels always sum to less than the tolerance at the …" at bounding box center [368, 222] width 314 height 32
click at [211, 204] on input "c. Ensure tolerances at lower levels always sum to less than the tolerance at t…" at bounding box center [211, 200] width 0 height 6
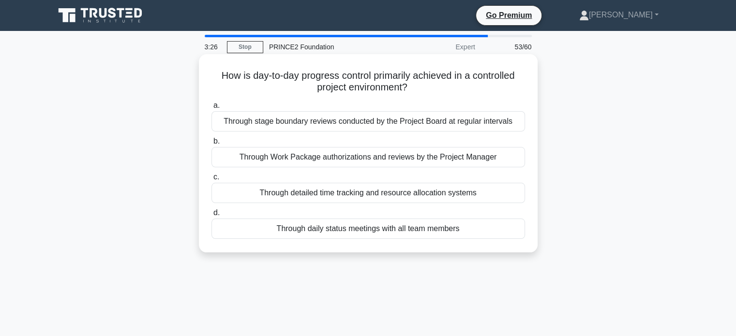
click at [367, 162] on div "Through Work Package authorizations and reviews by the Project Manager" at bounding box center [368, 157] width 314 height 20
click at [211, 145] on input "b. Through Work Package authorizations and reviews by the Project Manager" at bounding box center [211, 141] width 0 height 6
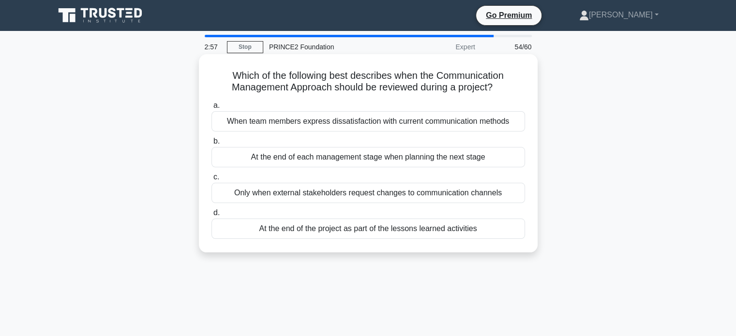
click at [325, 127] on div "When team members express dissatisfaction with current communication methods" at bounding box center [368, 121] width 314 height 20
click at [211, 109] on input "a. When team members express dissatisfaction with current communication methods" at bounding box center [211, 106] width 0 height 6
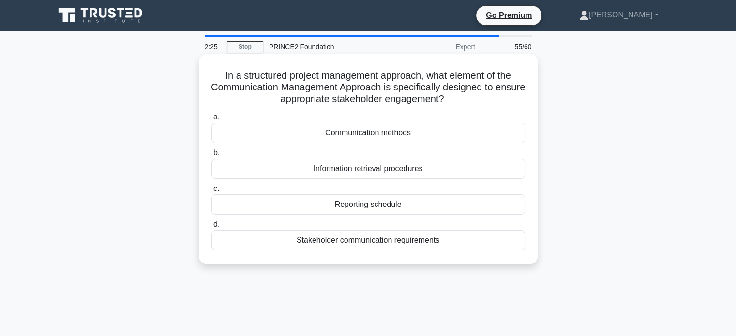
click at [417, 241] on div "Stakeholder communication requirements" at bounding box center [368, 240] width 314 height 20
click at [211, 228] on input "d. Stakeholder communication requirements" at bounding box center [211, 225] width 0 height 6
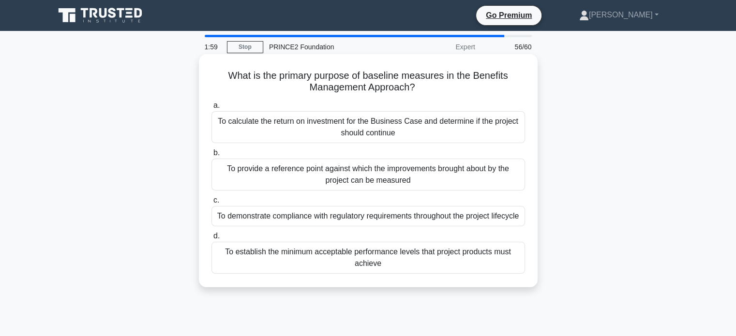
click at [441, 178] on div "To provide a reference point against which the improvements brought about by th…" at bounding box center [368, 175] width 314 height 32
click at [211, 156] on input "b. To provide a reference point against which the improvements brought about by…" at bounding box center [211, 153] width 0 height 6
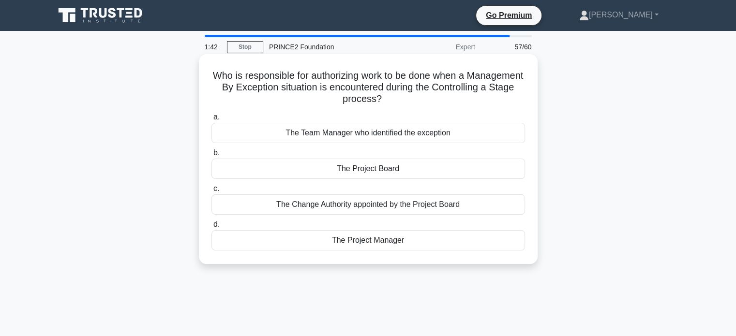
click at [358, 171] on div "The Project Board" at bounding box center [368, 169] width 314 height 20
click at [211, 156] on input "b. The Project Board" at bounding box center [211, 153] width 0 height 6
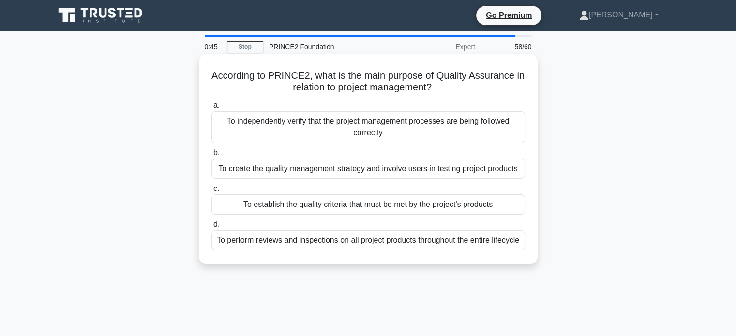
click at [359, 173] on div "To create the quality management strategy and involve users in testing project …" at bounding box center [368, 169] width 314 height 20
click at [211, 156] on input "b. To create the quality management strategy and involve users in testing proje…" at bounding box center [211, 153] width 0 height 6
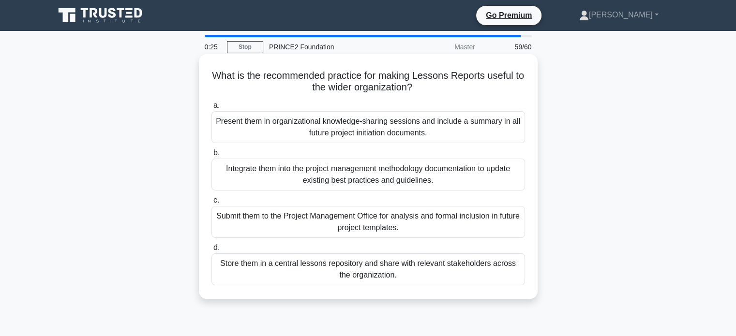
click at [441, 175] on div "Integrate them into the project management methodology documentation to update …" at bounding box center [368, 175] width 314 height 32
click at [211, 156] on input "b. Integrate them into the project management methodology documentation to upda…" at bounding box center [211, 153] width 0 height 6
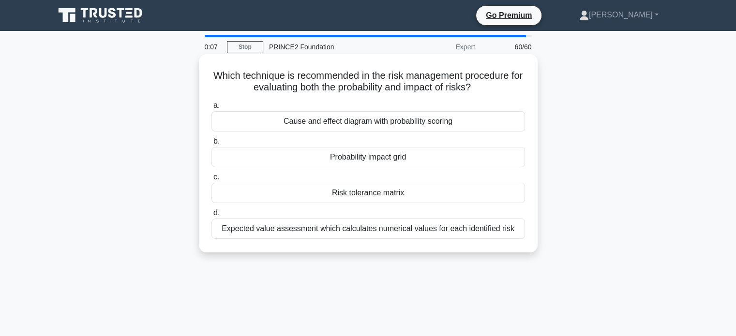
click at [389, 124] on div "Cause and effect diagram with probability scoring" at bounding box center [368, 121] width 314 height 20
click at [211, 109] on input "a. Cause and effect diagram with probability scoring" at bounding box center [211, 106] width 0 height 6
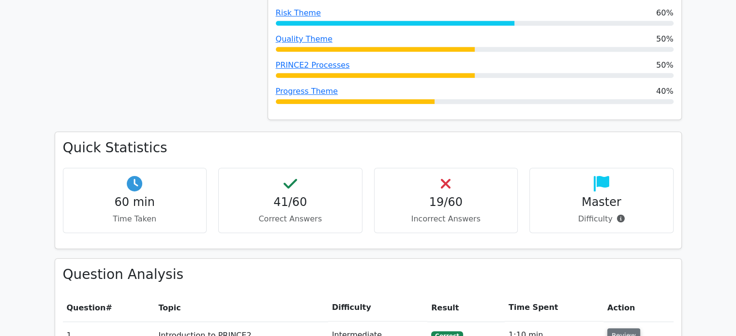
scroll to position [629, 0]
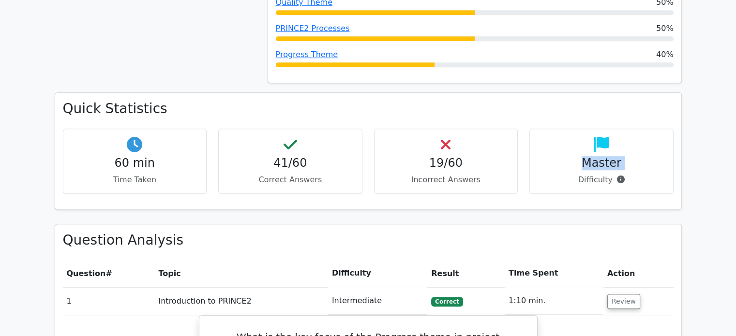
drag, startPoint x: 598, startPoint y: 110, endPoint x: 579, endPoint y: 137, distance: 34.0
click at [578, 138] on div "Master Difficulty" at bounding box center [601, 161] width 144 height 65
click at [602, 156] on h4 "Master" at bounding box center [602, 163] width 128 height 14
click at [626, 156] on h4 "Master" at bounding box center [602, 163] width 128 height 14
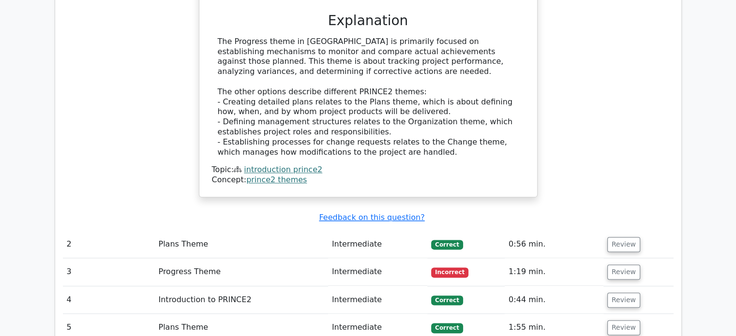
scroll to position [1210, 0]
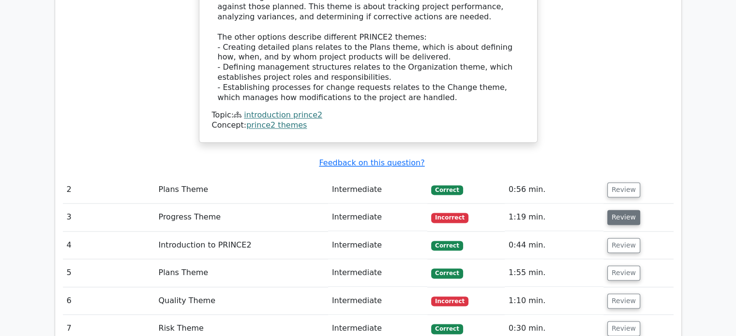
click at [615, 210] on button "Review" at bounding box center [623, 217] width 33 height 15
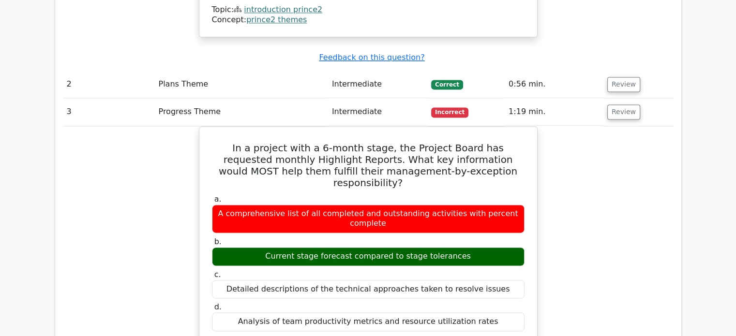
scroll to position [1306, 0]
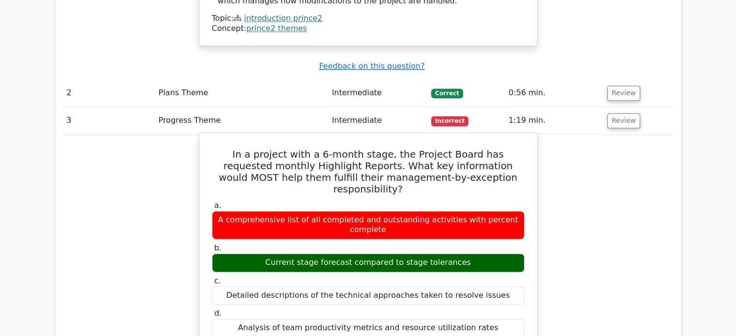
drag, startPoint x: 222, startPoint y: 105, endPoint x: 501, endPoint y: 265, distance: 322.0
copy div "In a project with a 6-month stage, the Project Board has requested monthly High…"
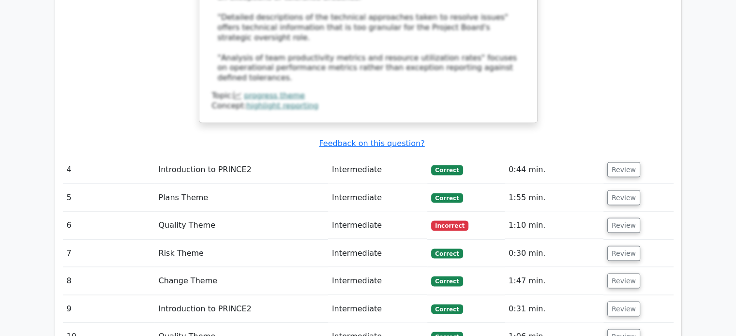
scroll to position [1838, 0]
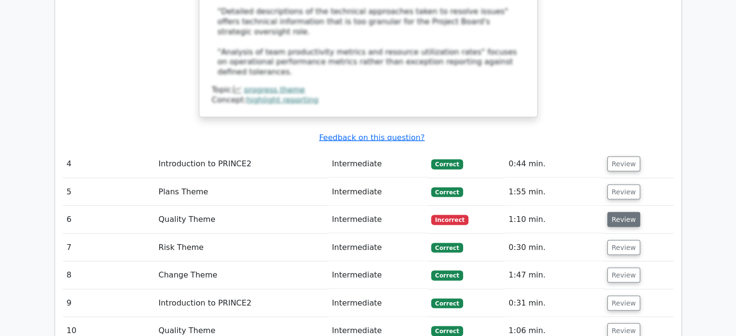
click at [629, 212] on button "Review" at bounding box center [623, 219] width 33 height 15
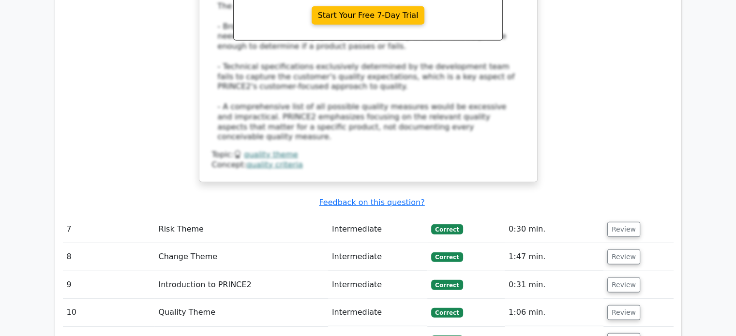
scroll to position [2564, 0]
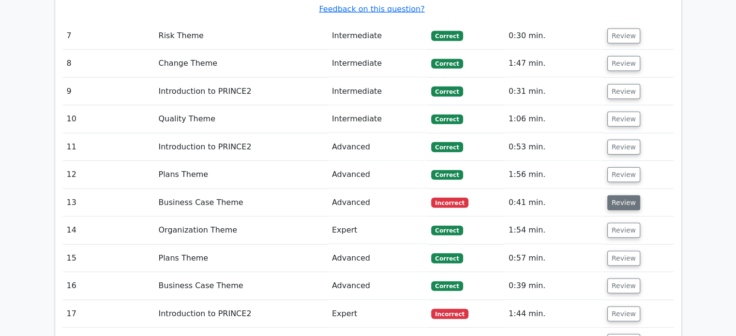
click at [620, 195] on button "Review" at bounding box center [623, 202] width 33 height 15
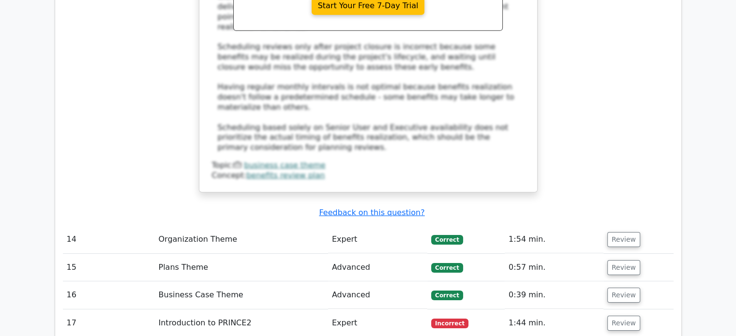
scroll to position [3096, 0]
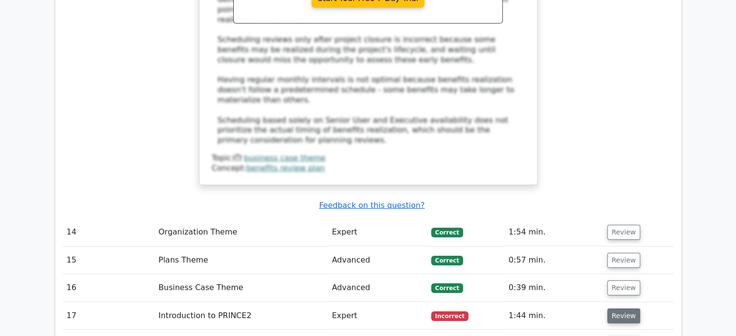
click at [621, 309] on button "Review" at bounding box center [623, 316] width 33 height 15
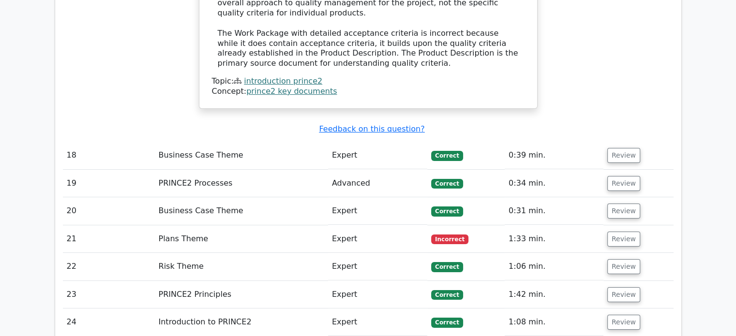
scroll to position [3774, 0]
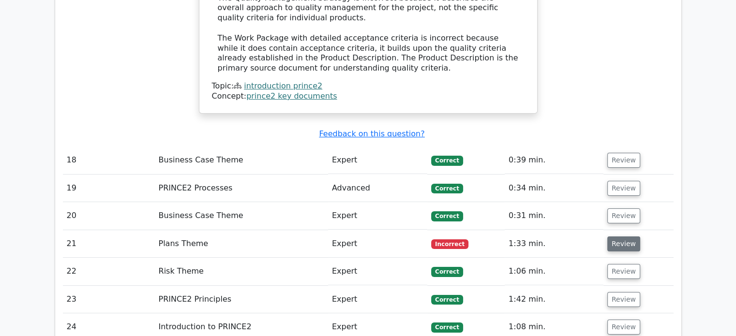
click at [627, 237] on button "Review" at bounding box center [623, 244] width 33 height 15
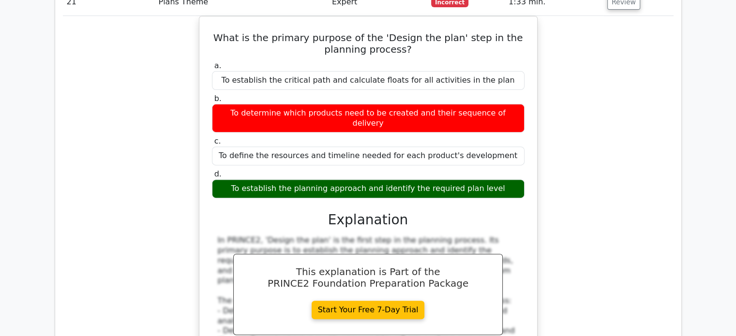
click at [559, 153] on div "What is the primary purpose of the 'Design the plan' step in the planning proce…" at bounding box center [368, 217] width 611 height 402
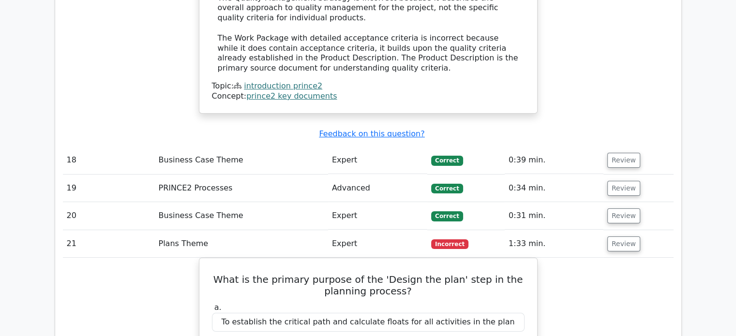
click at [604, 202] on td "Review" at bounding box center [638, 216] width 70 height 28
click at [623, 209] on button "Review" at bounding box center [623, 216] width 33 height 15
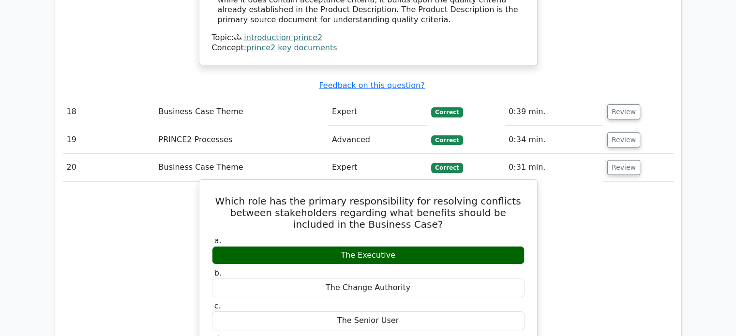
scroll to position [4064, 0]
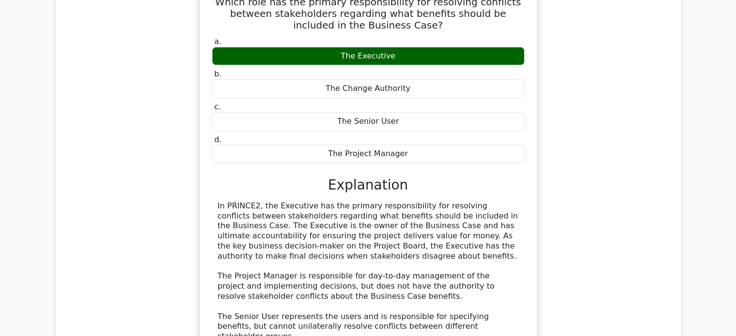
scroll to position [4257, 0]
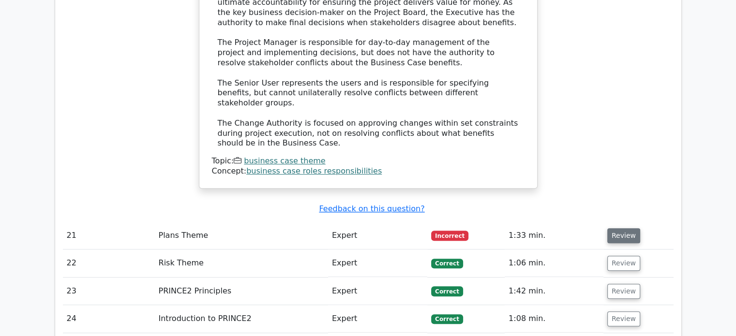
click at [615, 228] on button "Review" at bounding box center [623, 235] width 33 height 15
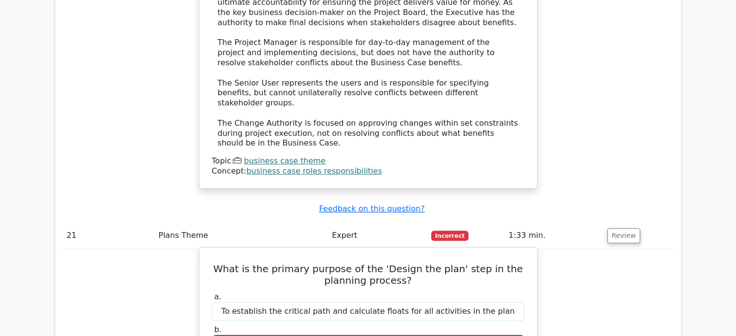
drag, startPoint x: 231, startPoint y: 102, endPoint x: 503, endPoint y: 239, distance: 304.6
copy div "What is the primary purpose of the 'Design the plan' step in the planning proce…"
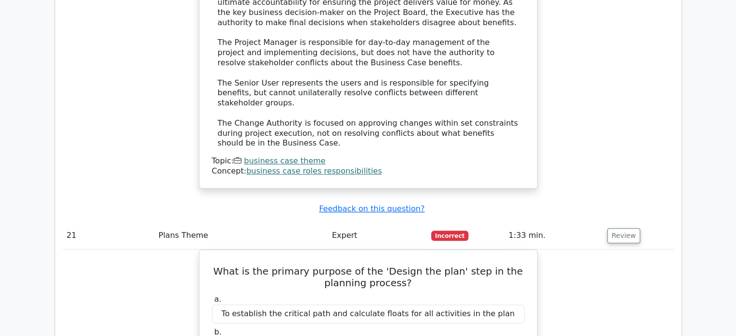
click at [607, 228] on button "Review" at bounding box center [623, 235] width 33 height 15
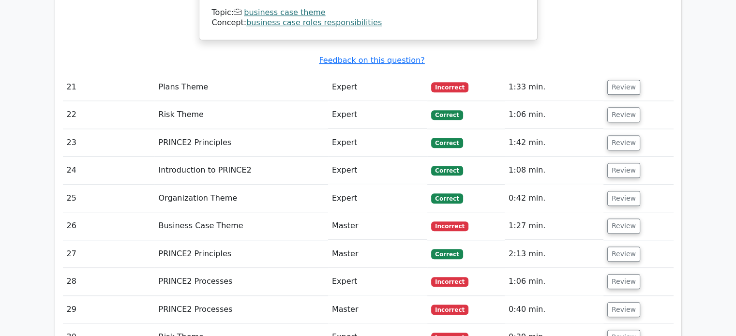
scroll to position [4403, 0]
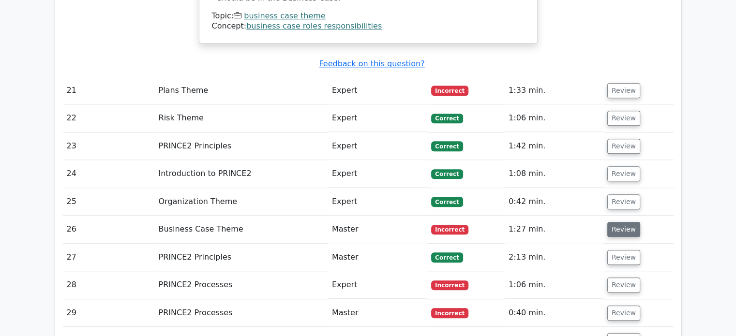
click at [620, 222] on button "Review" at bounding box center [623, 229] width 33 height 15
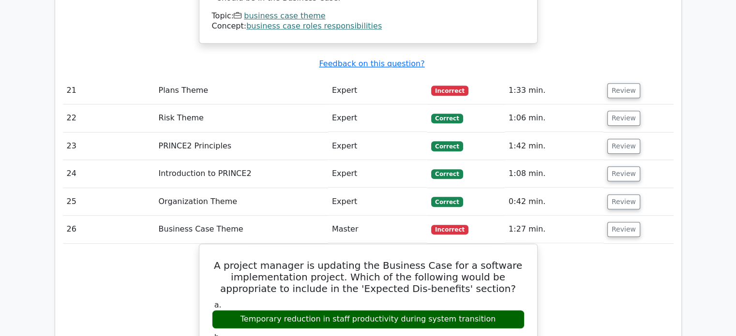
click at [619, 216] on td "Review" at bounding box center [638, 230] width 70 height 28
click at [621, 222] on button "Review" at bounding box center [623, 229] width 33 height 15
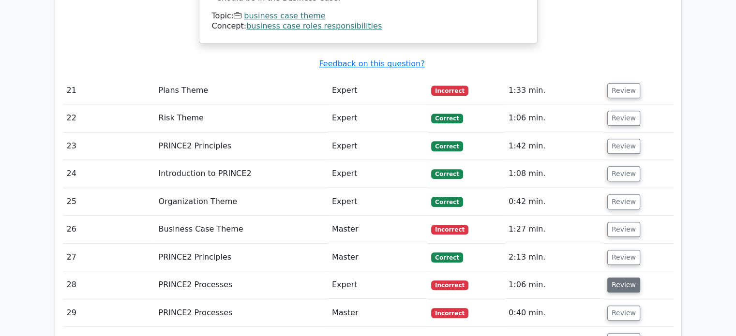
click at [622, 278] on button "Review" at bounding box center [623, 285] width 33 height 15
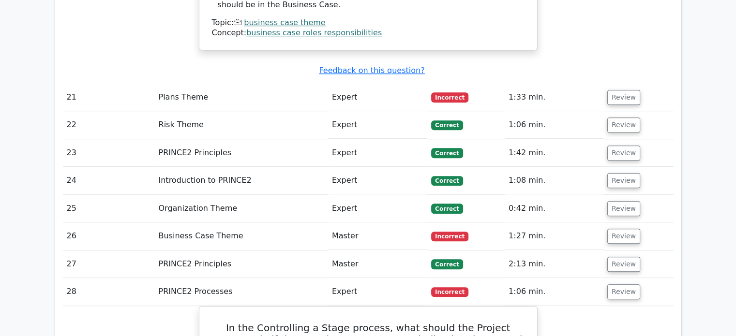
scroll to position [4354, 0]
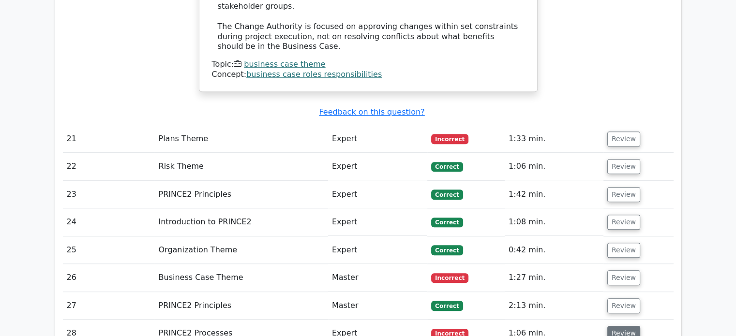
click at [617, 326] on button "Review" at bounding box center [623, 333] width 33 height 15
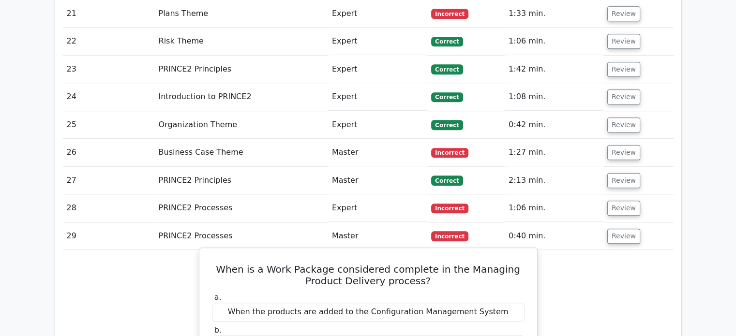
scroll to position [4499, 0]
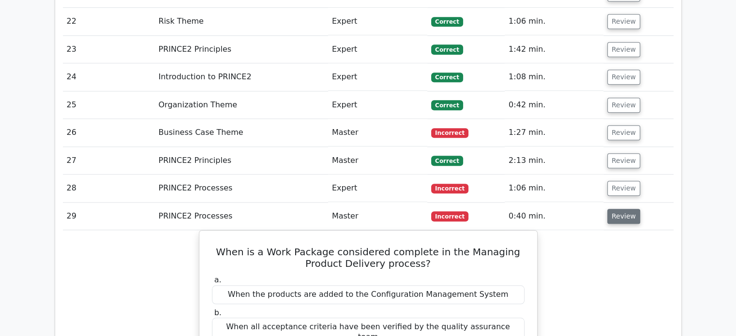
click at [612, 209] on button "Review" at bounding box center [623, 216] width 33 height 15
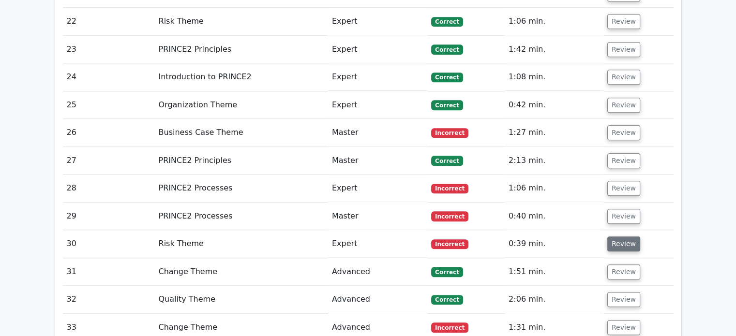
click at [617, 237] on button "Review" at bounding box center [623, 244] width 33 height 15
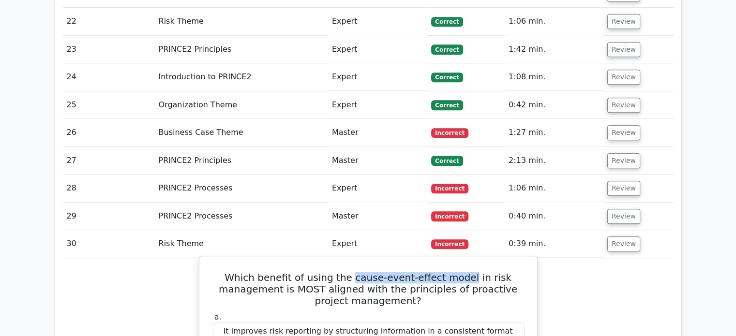
drag, startPoint x: 358, startPoint y: 108, endPoint x: 468, endPoint y: 105, distance: 110.3
click at [468, 272] on h5 "Which benefit of using the cause-event-effect model in risk management is MOST …" at bounding box center [368, 289] width 314 height 35
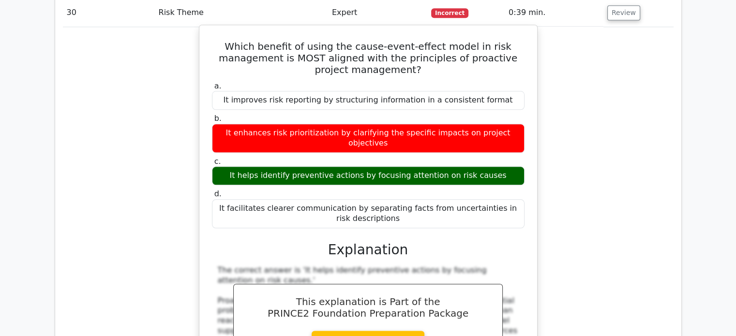
scroll to position [4983, 0]
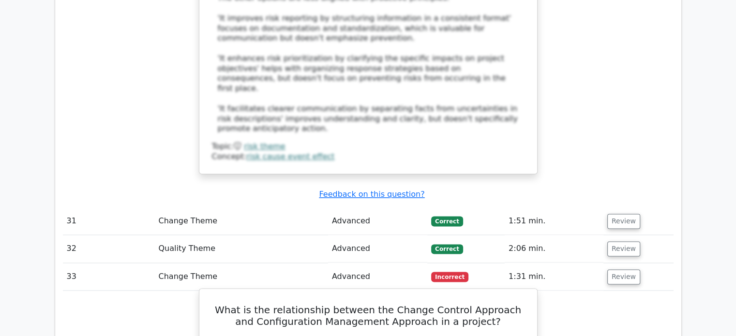
scroll to position [5128, 0]
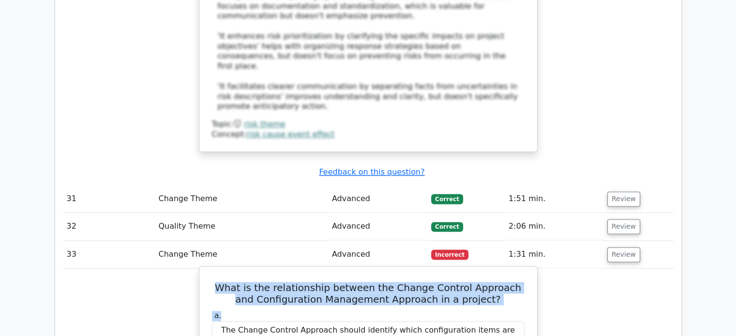
drag, startPoint x: 222, startPoint y: 94, endPoint x: 513, endPoint y: 118, distance: 292.3
click at [417, 282] on h5 "What is the relationship between the Change Control Approach and Configuration …" at bounding box center [368, 293] width 314 height 23
click at [286, 311] on label "a. The Change Control Approach should identify which configuration items are ex…" at bounding box center [368, 330] width 313 height 39
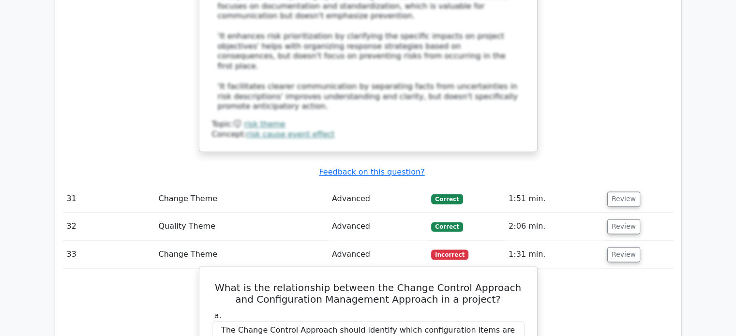
drag, startPoint x: 219, startPoint y: 95, endPoint x: 511, endPoint y: 280, distance: 345.1
copy div "What is the relationship between the Change Control Approach and Configuration …"
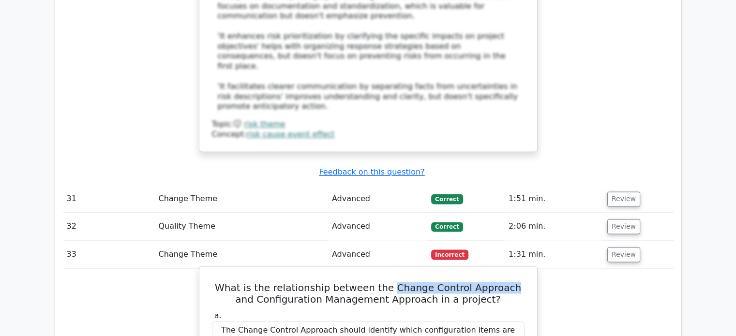
drag, startPoint x: 384, startPoint y: 98, endPoint x: 472, endPoint y: 97, distance: 87.6
copy h5 "Change Control Approach"
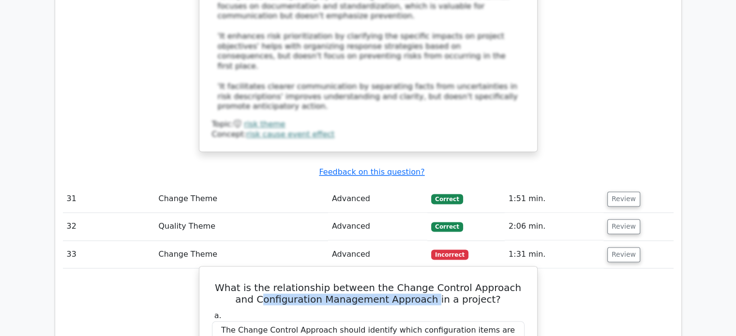
drag, startPoint x: 260, startPoint y: 108, endPoint x: 426, endPoint y: 108, distance: 165.9
click at [426, 282] on h5 "What is the relationship between the Change Control Approach and Configuration …" at bounding box center [368, 293] width 314 height 23
drag, startPoint x: 421, startPoint y: 108, endPoint x: 257, endPoint y: 112, distance: 164.5
click at [257, 282] on h5 "What is the relationship between the Change Control Approach and Configuration …" at bounding box center [368, 293] width 314 height 23
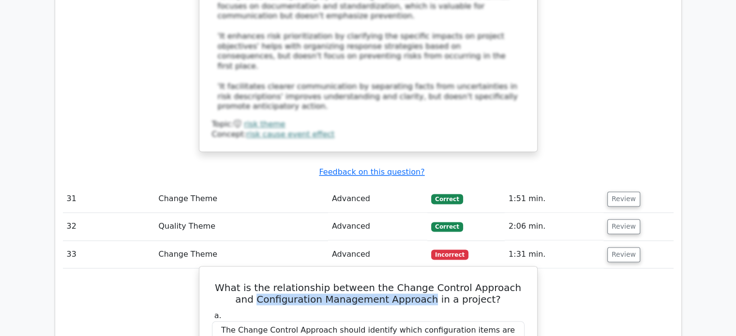
copy h5 "Configuration Management Approach"
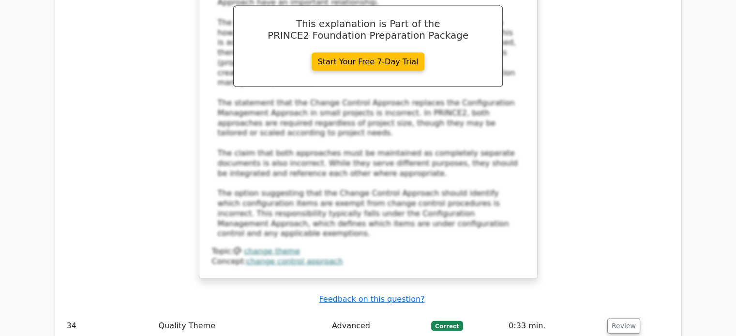
scroll to position [5660, 0]
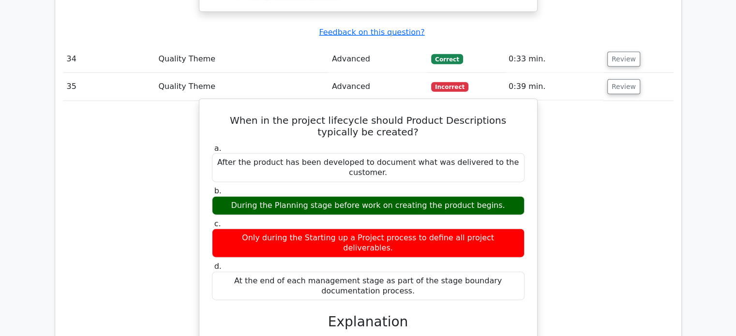
scroll to position [5999, 0]
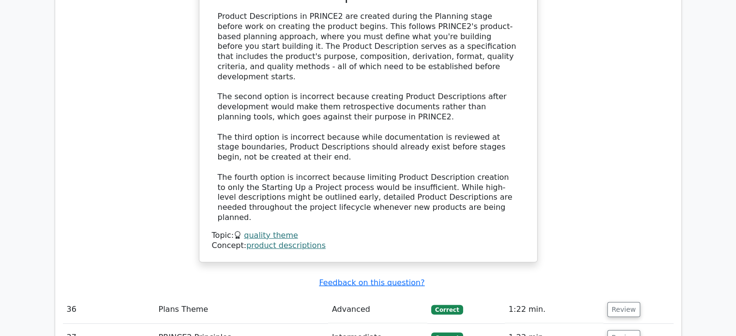
scroll to position [6289, 0]
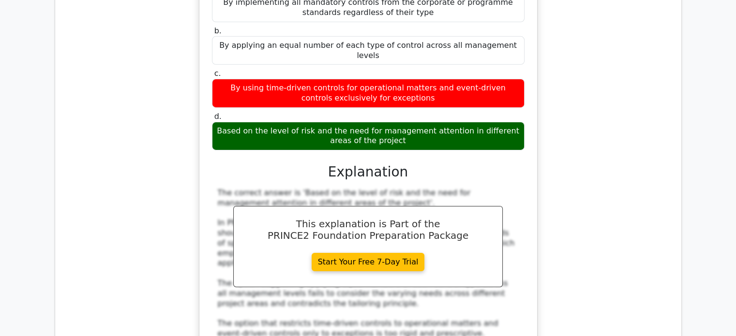
scroll to position [6870, 0]
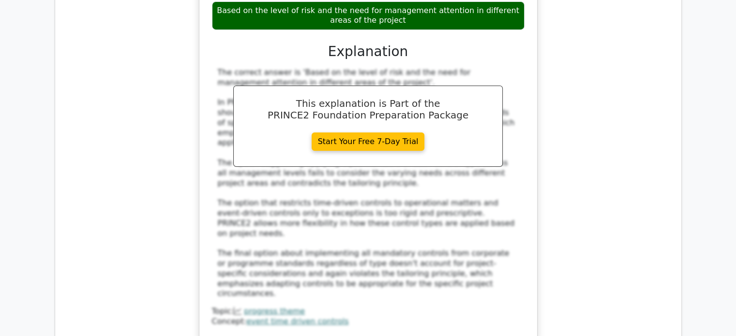
scroll to position [6967, 0]
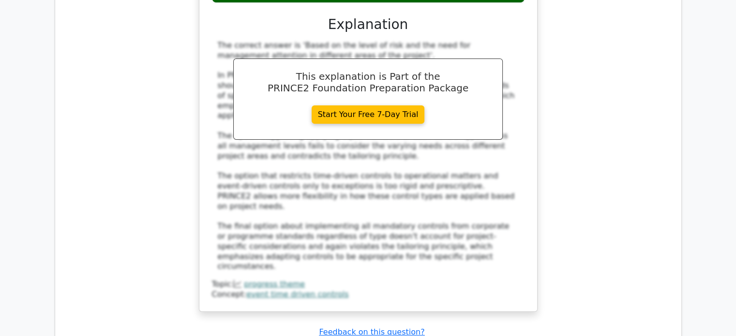
drag, startPoint x: 632, startPoint y: 61, endPoint x: 627, endPoint y: 62, distance: 4.9
drag, startPoint x: 222, startPoint y: 176, endPoint x: 433, endPoint y: 191, distance: 212.0
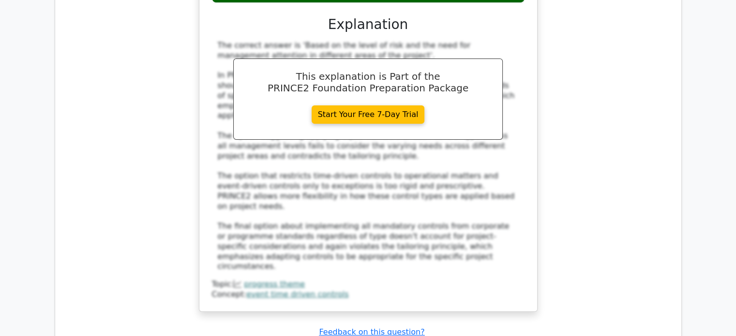
copy div "The Executive and Senior User roles can be combined since both represent busine…"
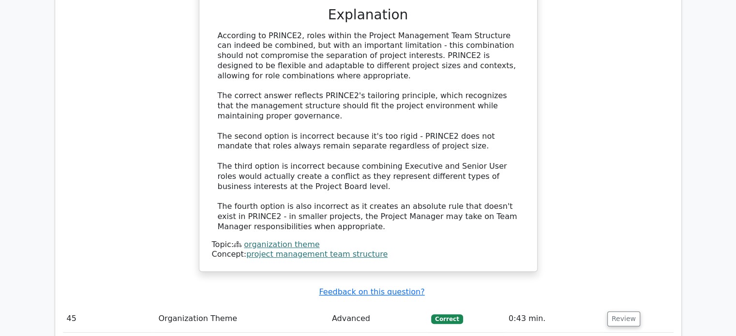
scroll to position [7596, 0]
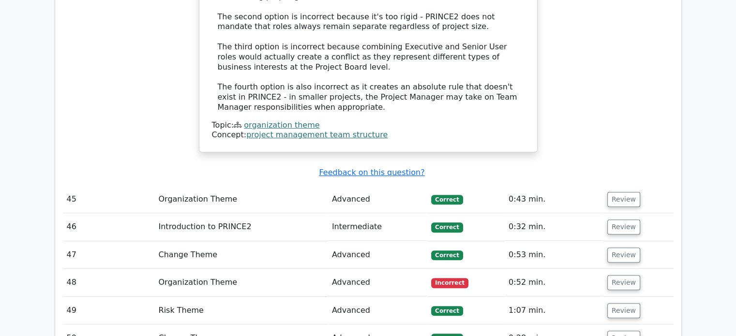
scroll to position [7741, 0]
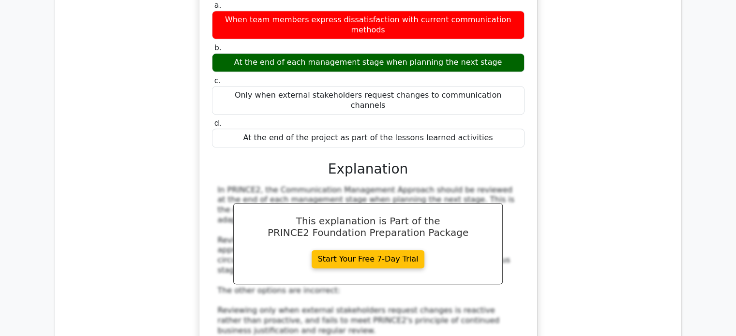
scroll to position [7934, 0]
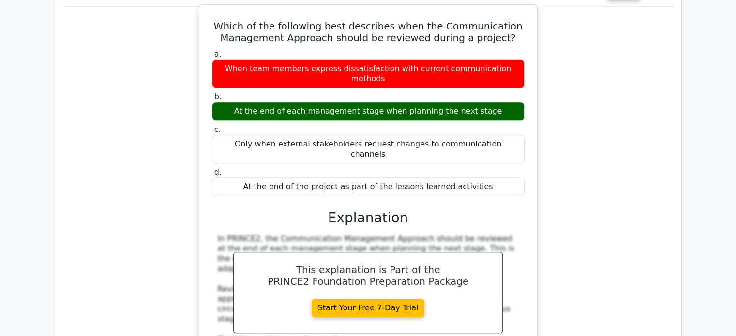
scroll to position [8176, 0]
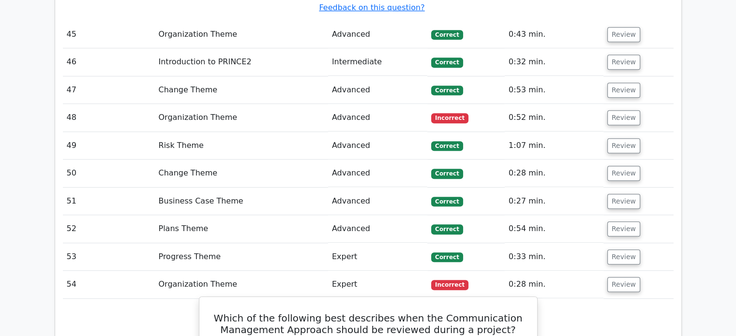
scroll to position [7692, 0]
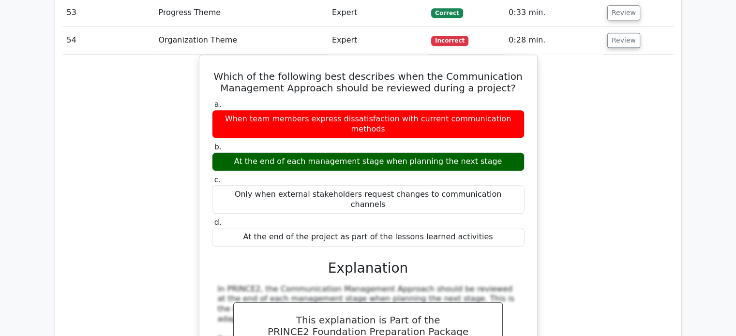
scroll to position [8128, 0]
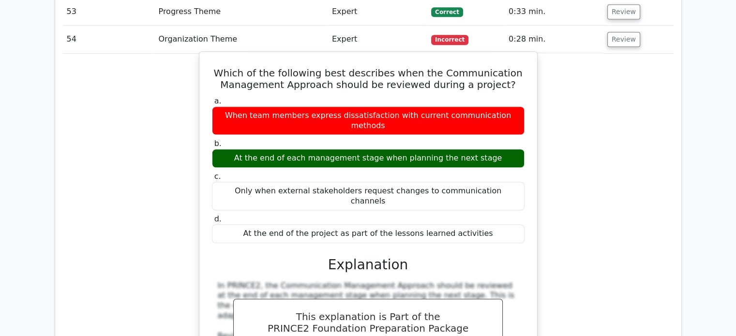
drag, startPoint x: 290, startPoint y: 121, endPoint x: 327, endPoint y: 163, distance: 55.5
drag, startPoint x: 263, startPoint y: 117, endPoint x: 316, endPoint y: 139, distance: 57.9
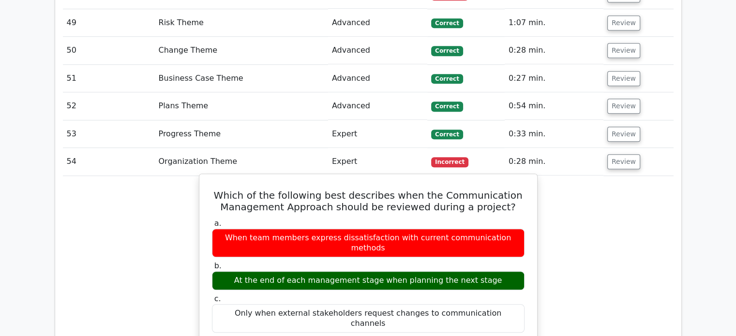
scroll to position [7983, 0]
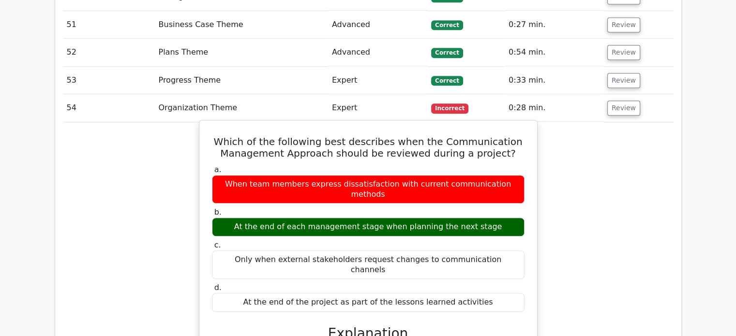
scroll to position [8080, 0]
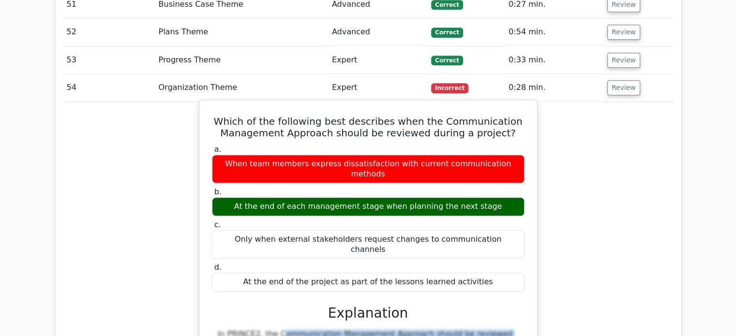
drag, startPoint x: 216, startPoint y: 106, endPoint x: 410, endPoint y: 230, distance: 230.4
copy div "In PRINCE2, the Communication Management Approach should be reviewed at the end…"
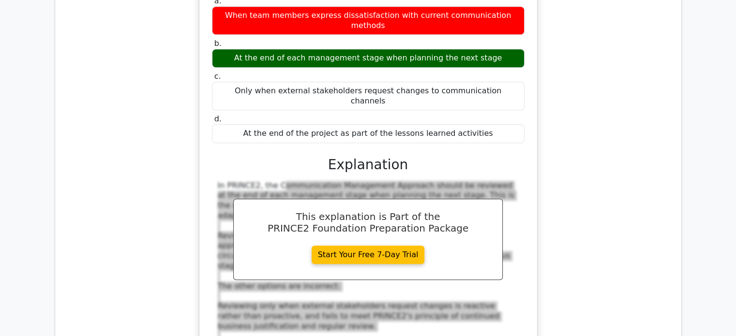
scroll to position [8418, 0]
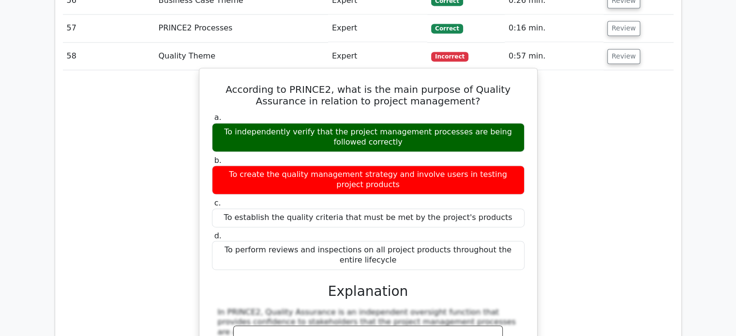
scroll to position [8563, 0]
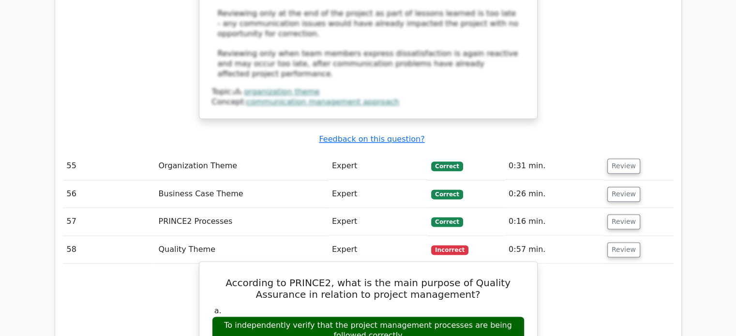
drag, startPoint x: 385, startPoint y: 198, endPoint x: 224, endPoint y: 158, distance: 166.2
copy div "Explanation In PRINCE2, Quality Assurance is an independent oversight function …"
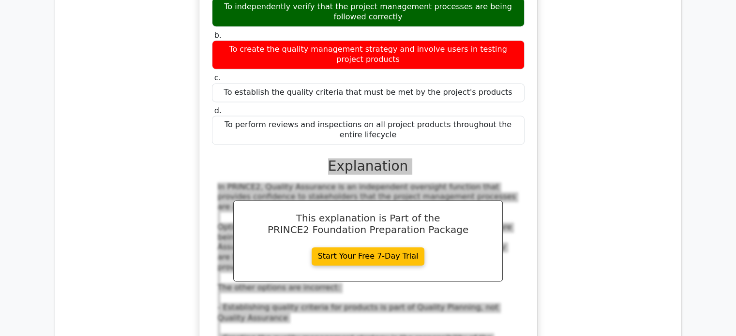
scroll to position [8902, 0]
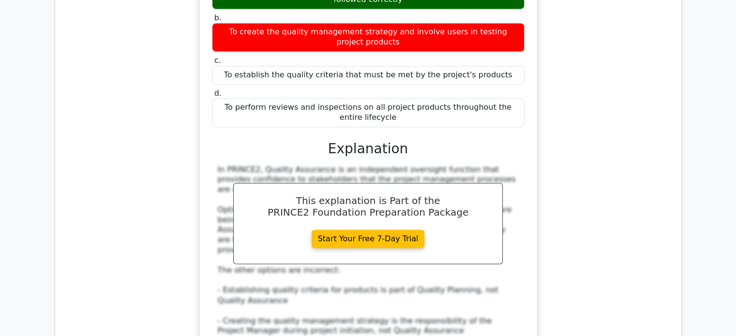
click at [604, 102] on div "According to PRINCE2, what is the main purpose of Quality Assurance in relation…" at bounding box center [368, 191] width 611 height 533
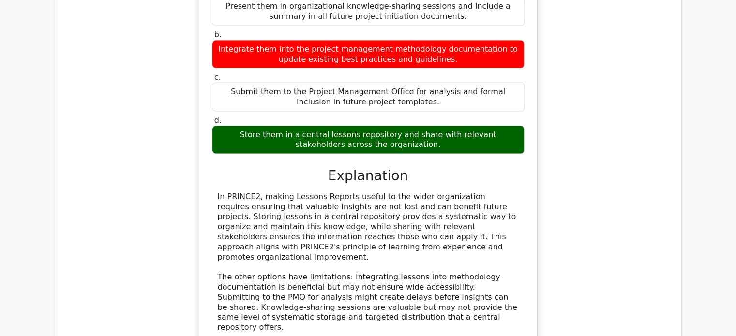
scroll to position [9337, 0]
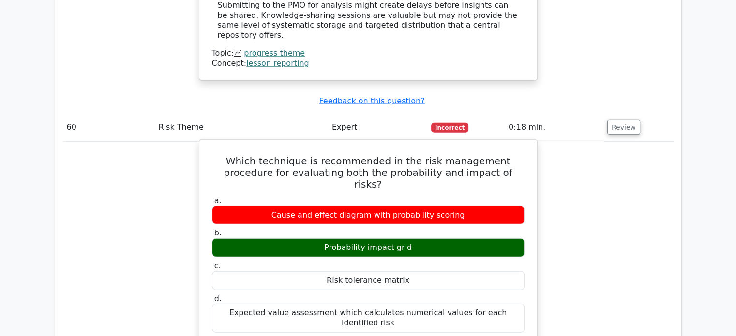
scroll to position [9821, 0]
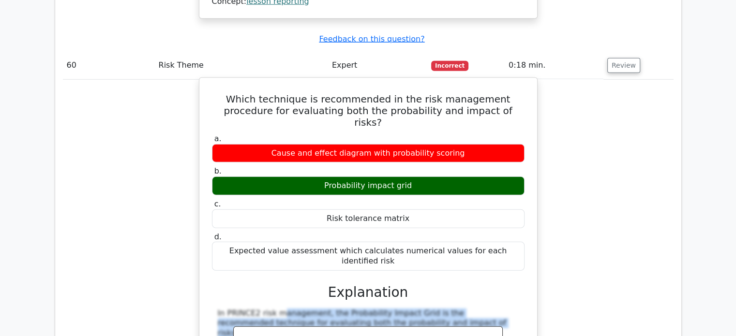
drag, startPoint x: 209, startPoint y: 114, endPoint x: 335, endPoint y: 100, distance: 127.0
click at [381, 129] on div "Which technique is recommended in the risk management procedure for evaluating …" at bounding box center [368, 329] width 330 height 494
copy div "In PRINCE2 risk management, the Probability Impact Grid is the recommended tech…"
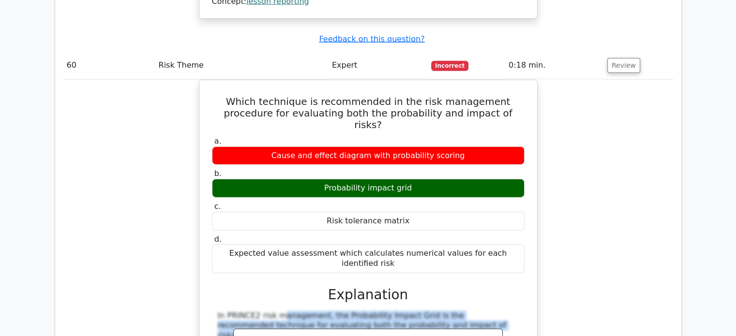
click at [669, 80] on div "Which technique is recommended in the risk management procedure for evaluating …" at bounding box center [368, 337] width 611 height 514
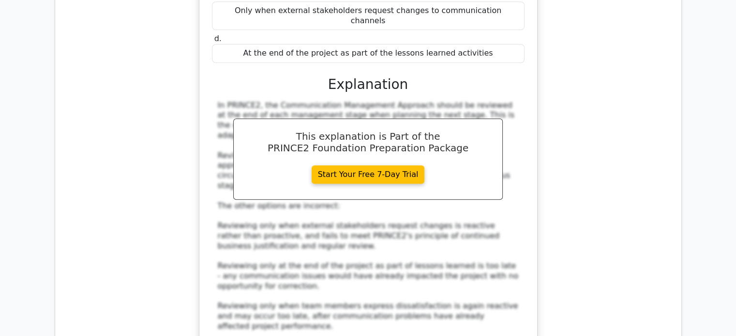
scroll to position [8031, 0]
